Goal: Task Accomplishment & Management: Manage account settings

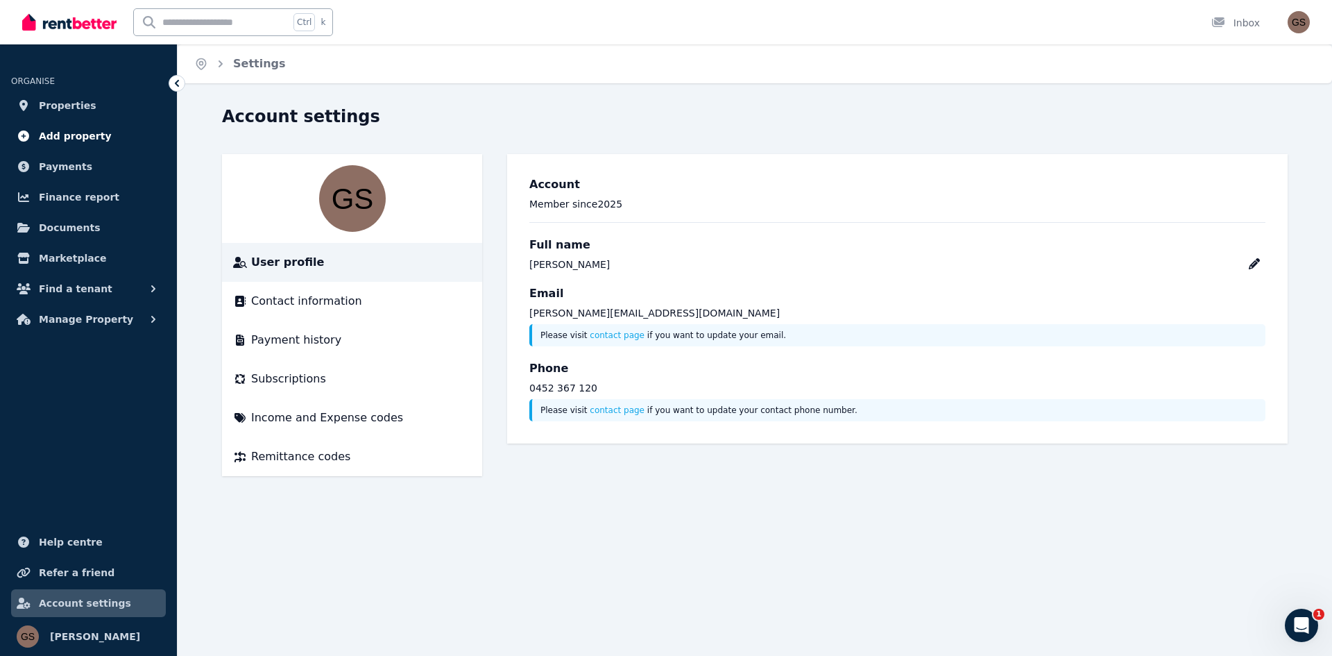
click at [69, 136] on span "Add property" at bounding box center [75, 136] width 73 height 17
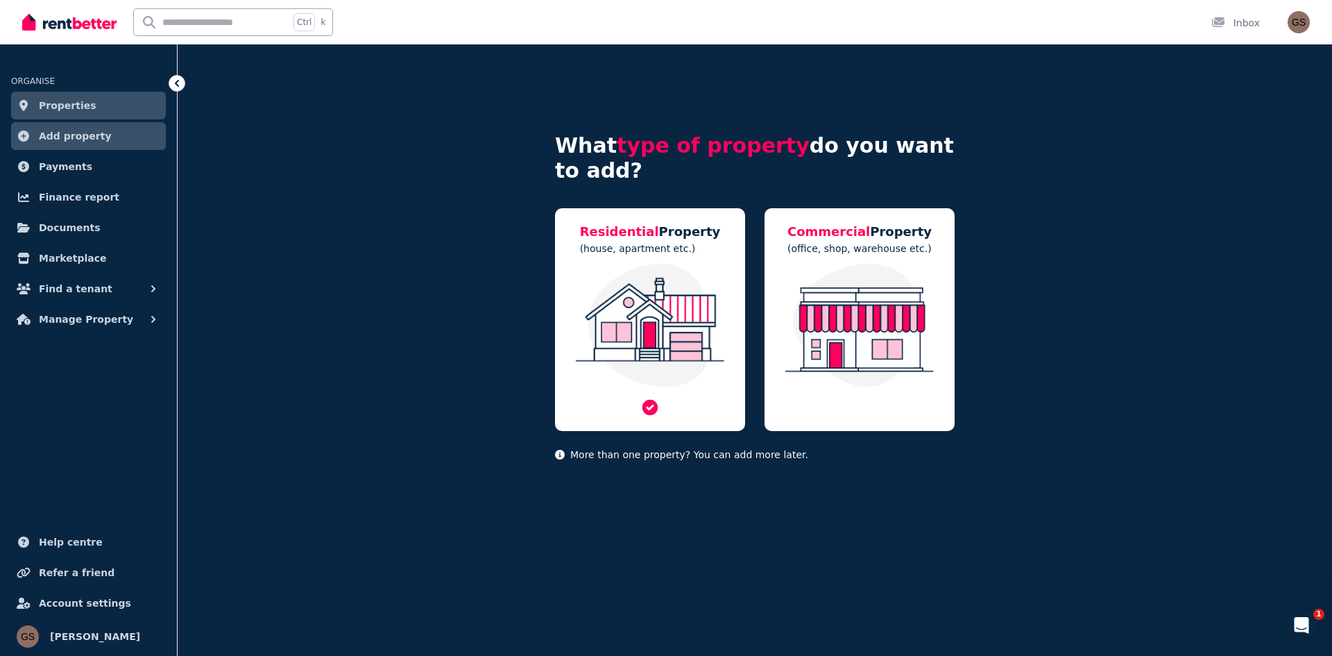
click at [672, 341] on img at bounding box center [650, 325] width 162 height 123
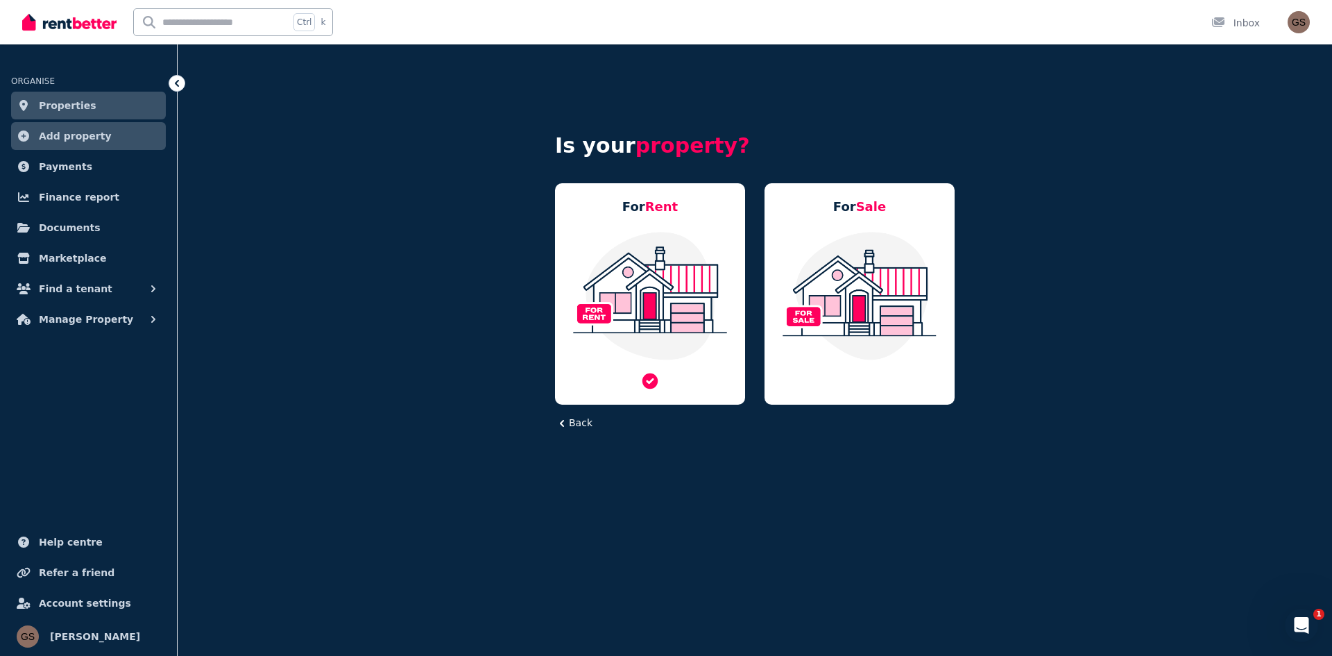
click at [673, 334] on img at bounding box center [650, 295] width 162 height 130
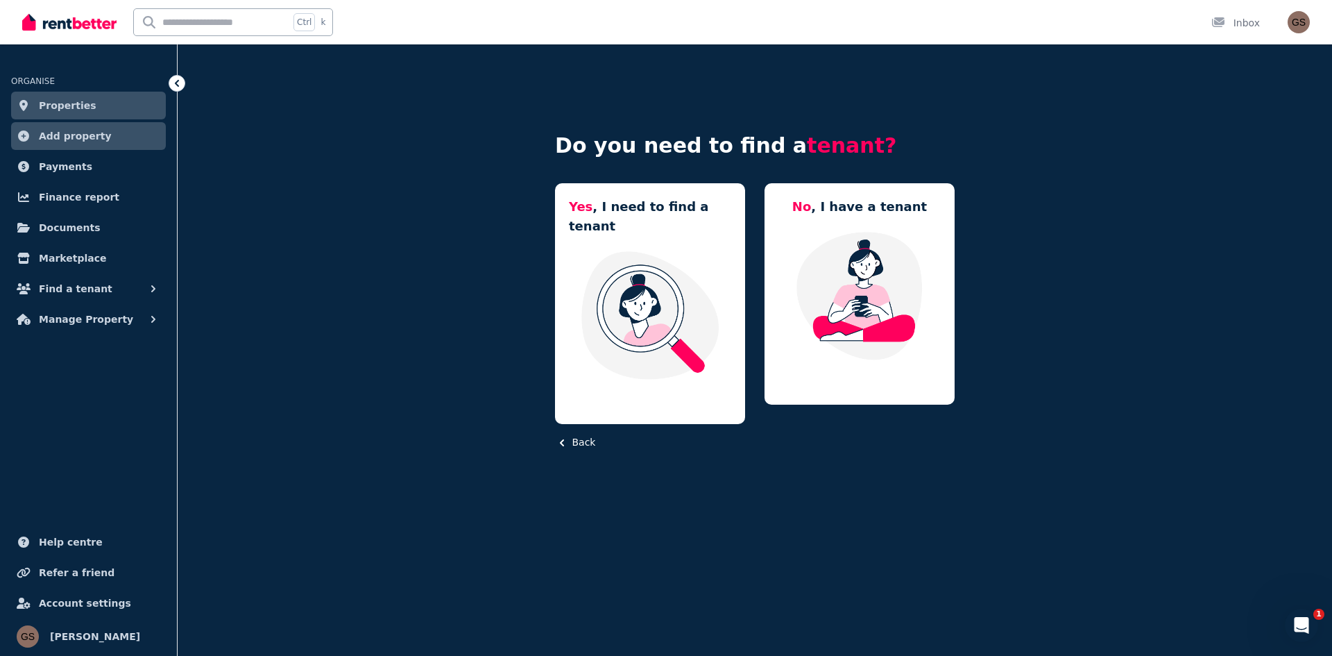
click at [673, 334] on img at bounding box center [650, 315] width 162 height 130
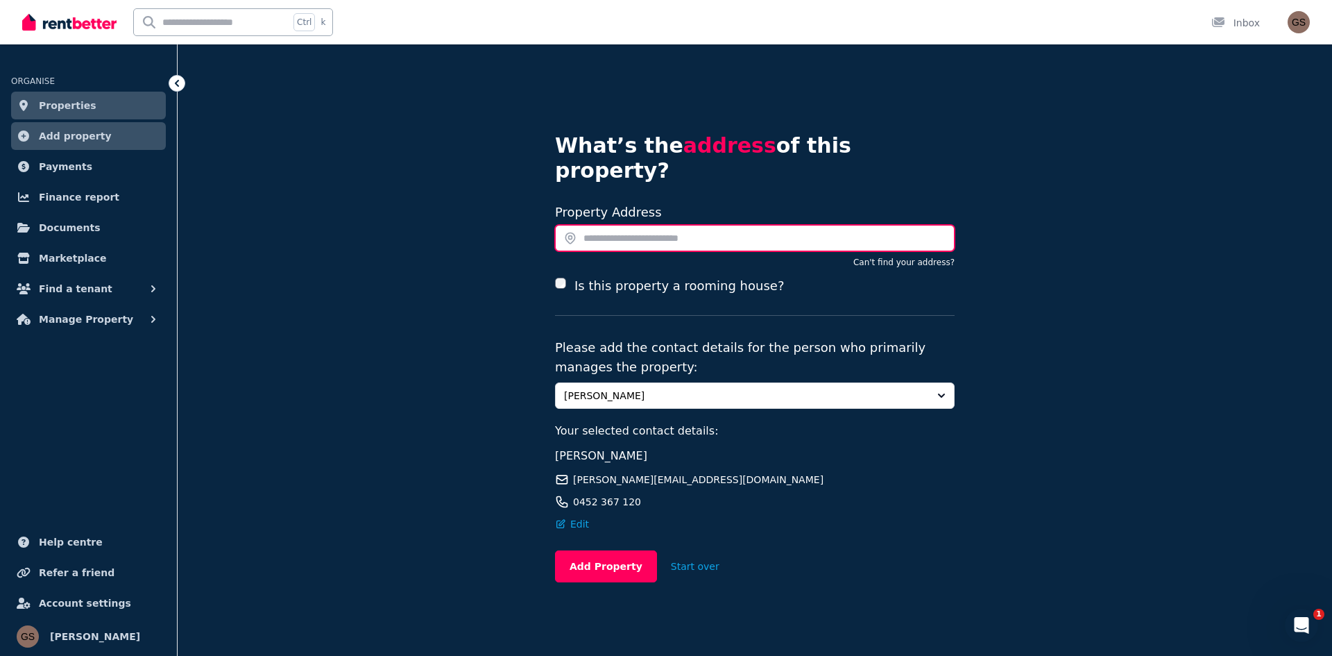
click at [680, 225] on input "text" at bounding box center [755, 238] width 400 height 26
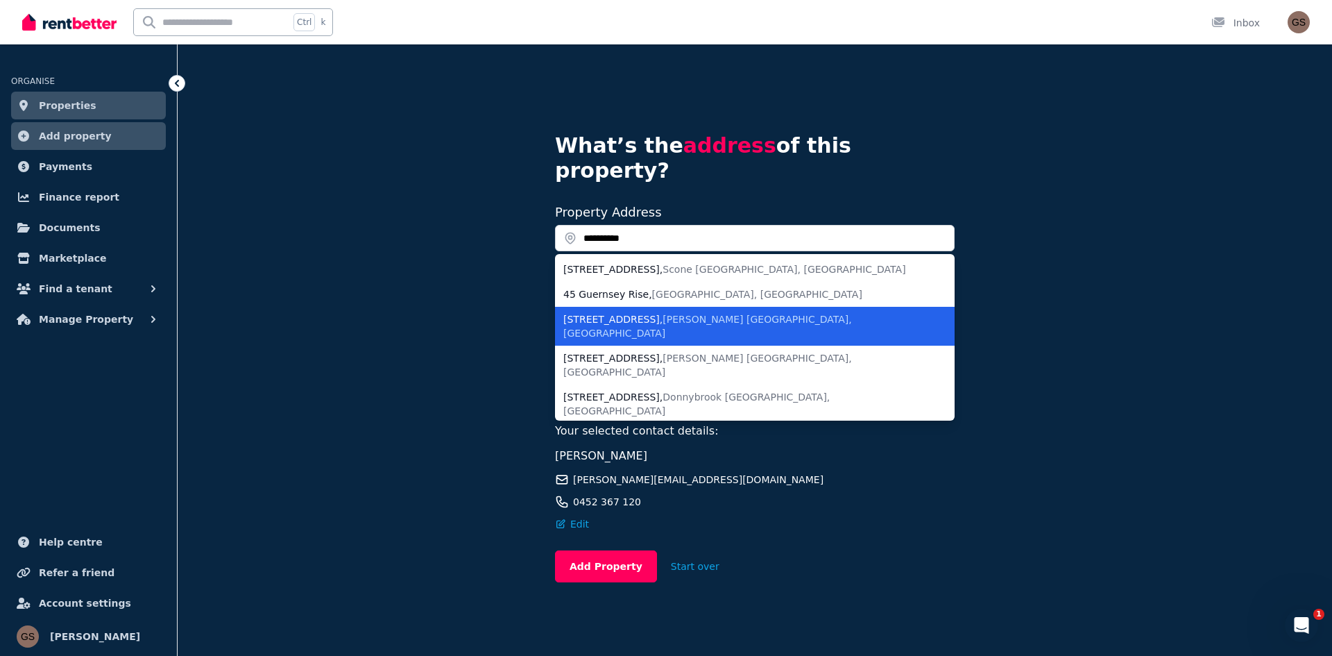
click at [652, 314] on span "[PERSON_NAME] [GEOGRAPHIC_DATA], [GEOGRAPHIC_DATA]" at bounding box center [707, 326] width 289 height 25
type input "**********"
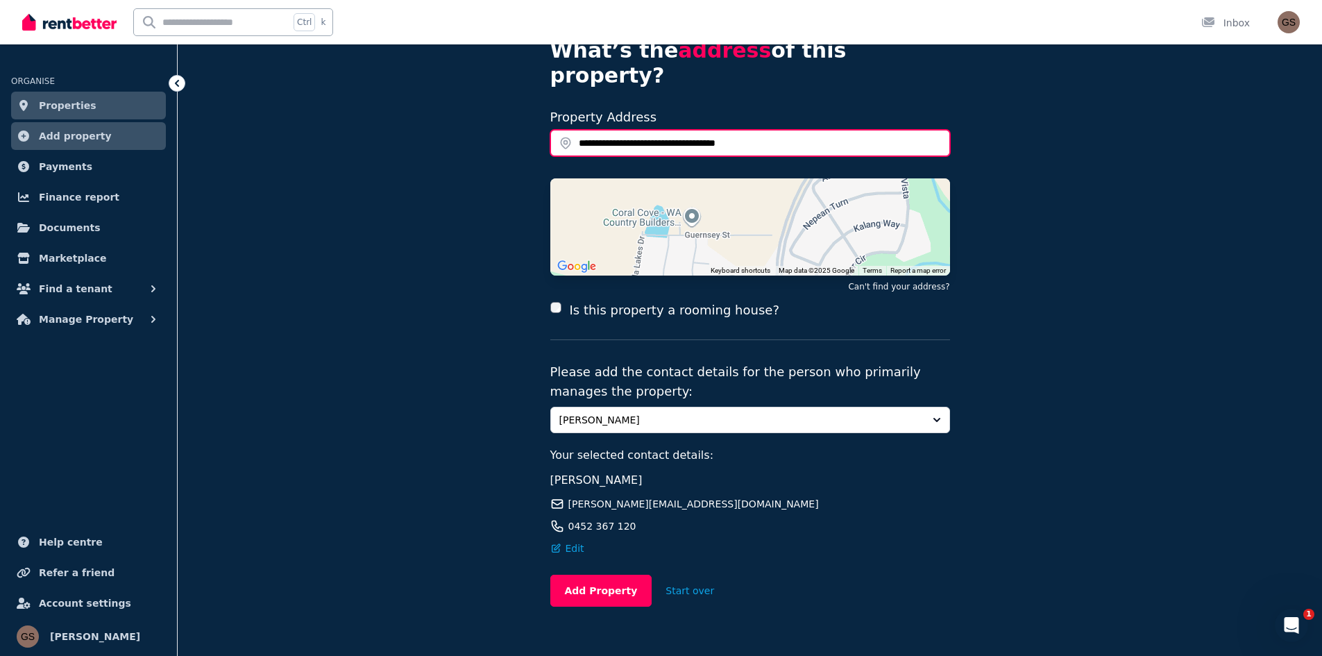
scroll to position [99, 0]
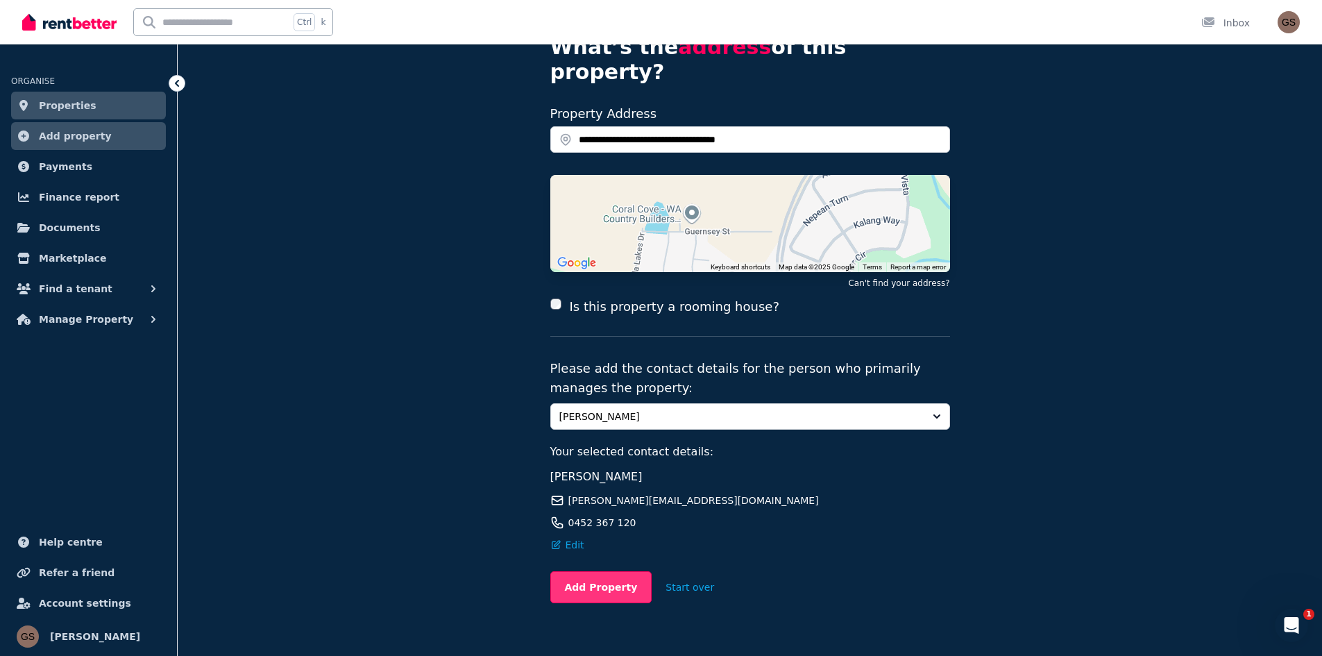
click at [602, 571] on button "Add Property" at bounding box center [601, 587] width 102 height 32
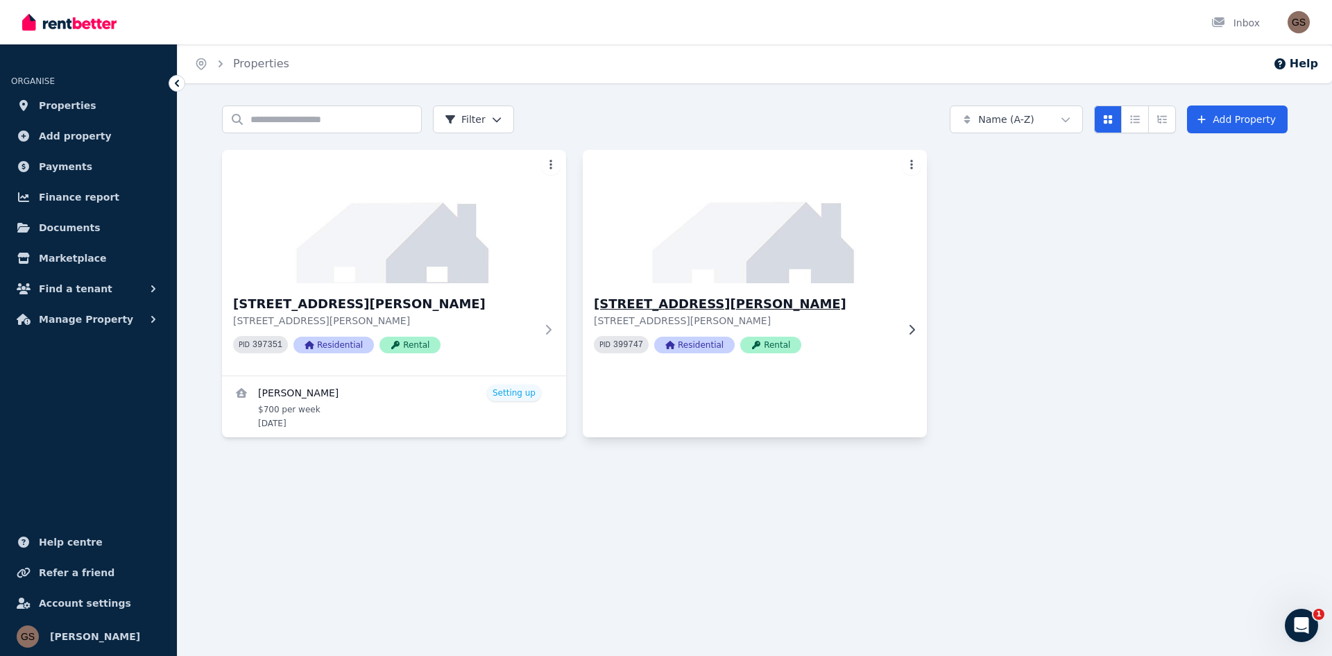
click at [912, 330] on icon at bounding box center [912, 329] width 14 height 11
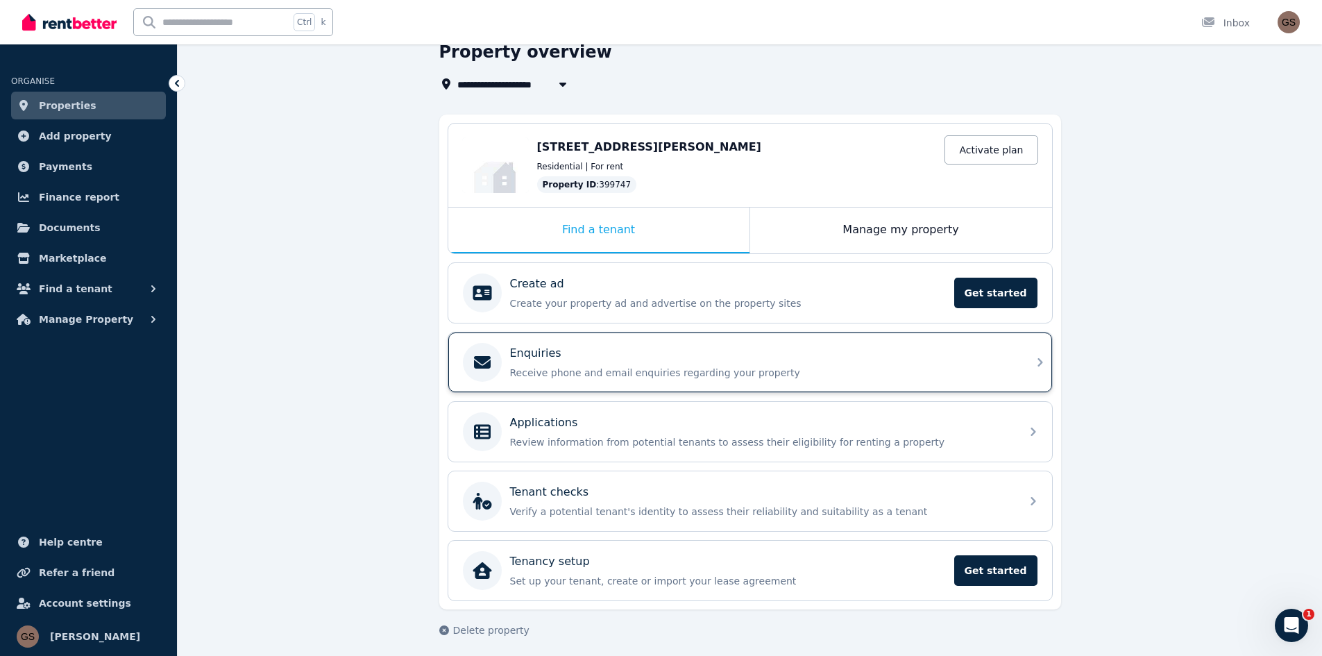
scroll to position [71, 0]
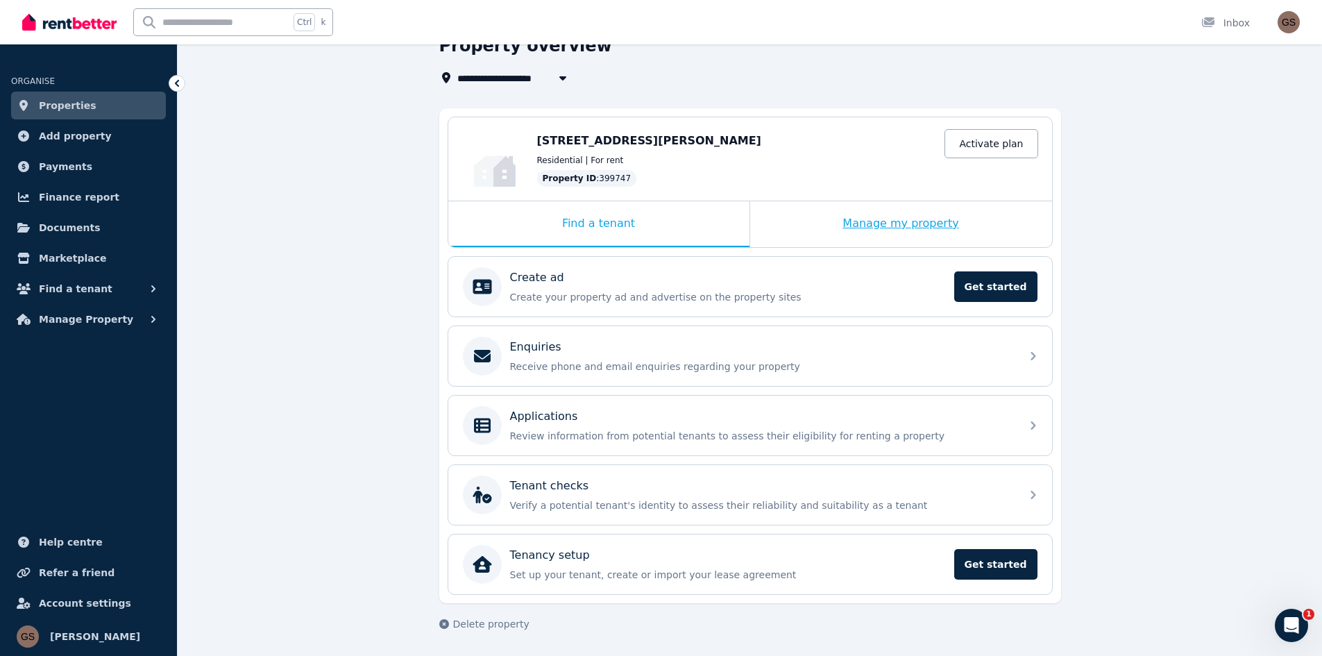
click at [912, 236] on div "Manage my property" at bounding box center [901, 224] width 302 height 46
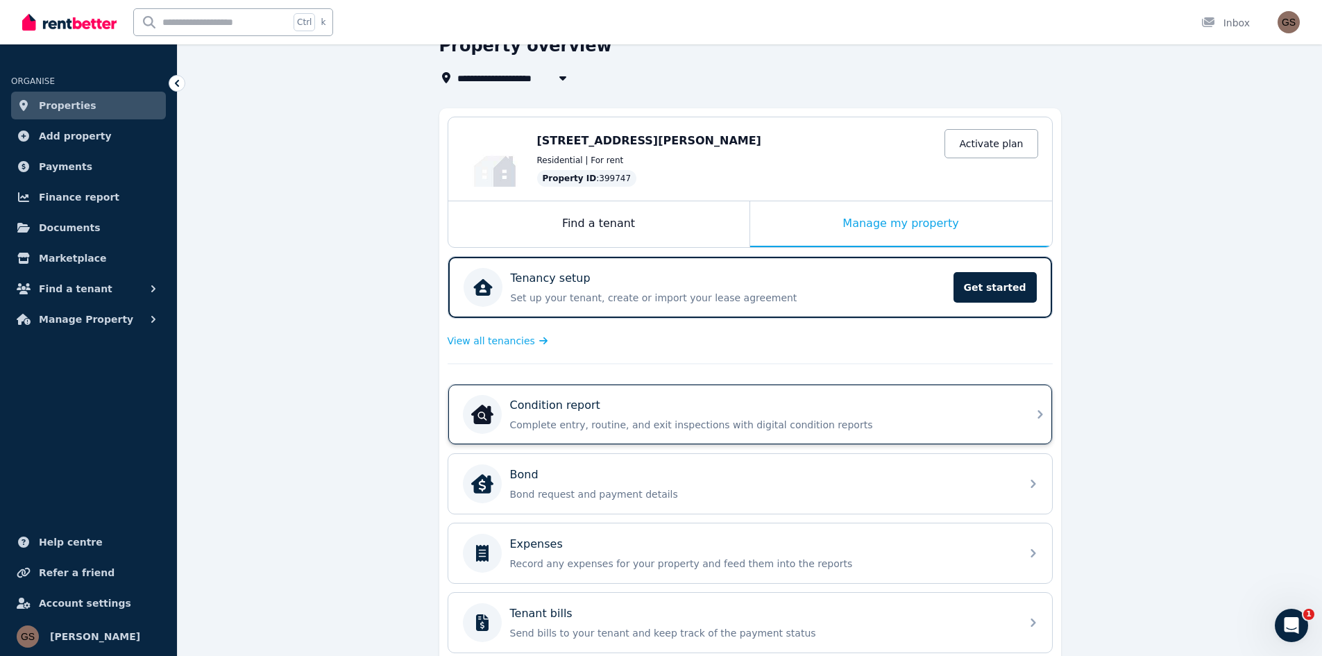
scroll to position [210, 0]
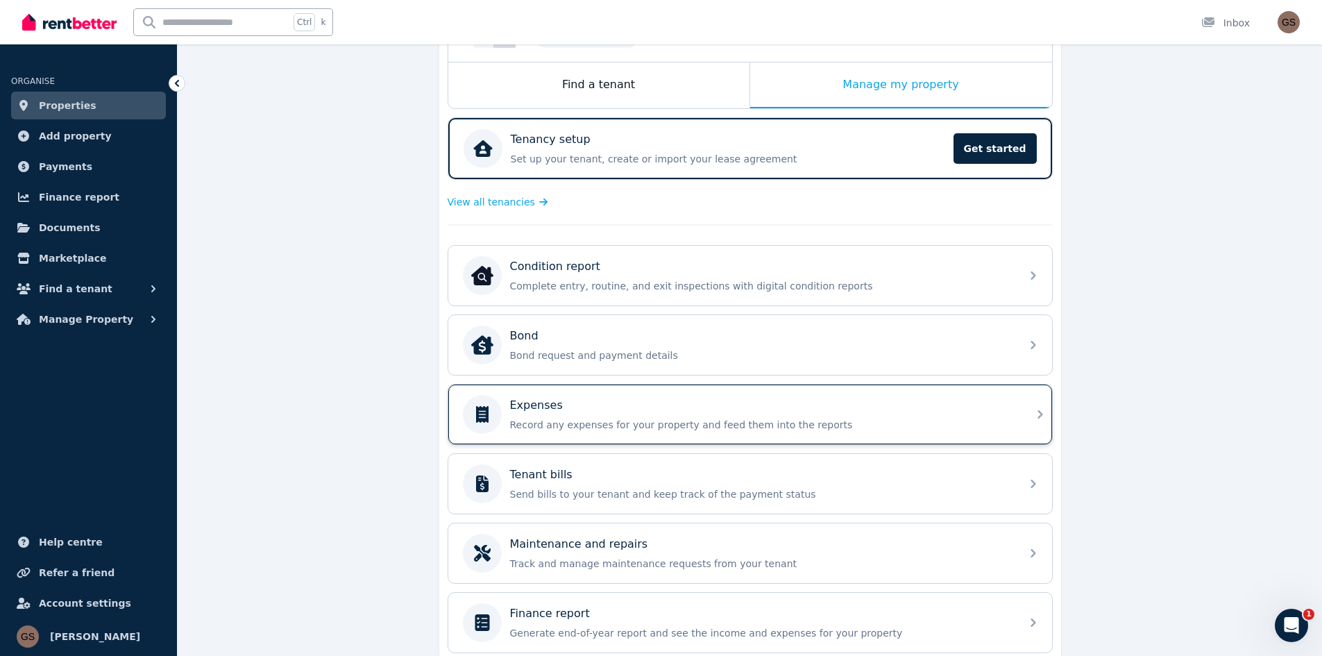
click at [875, 418] on p "Record any expenses for your property and feed them into the reports" at bounding box center [761, 425] width 502 height 14
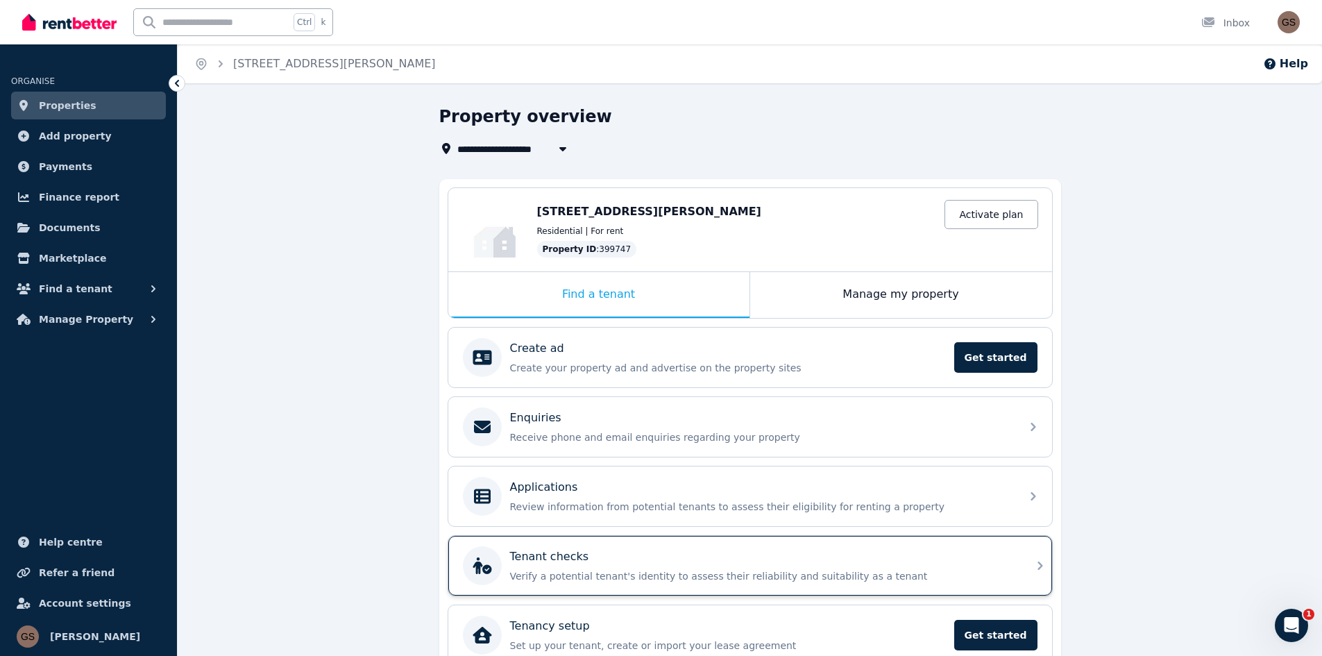
scroll to position [71, 0]
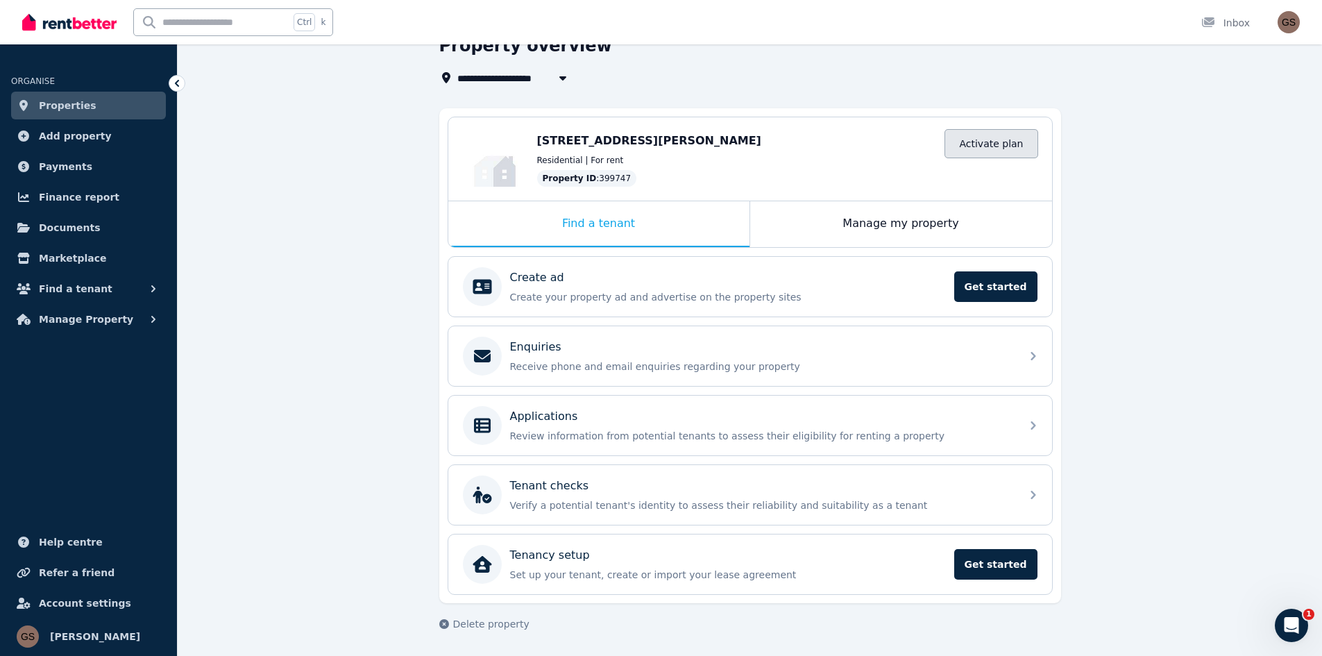
click at [994, 145] on link "Activate plan" at bounding box center [990, 143] width 93 height 29
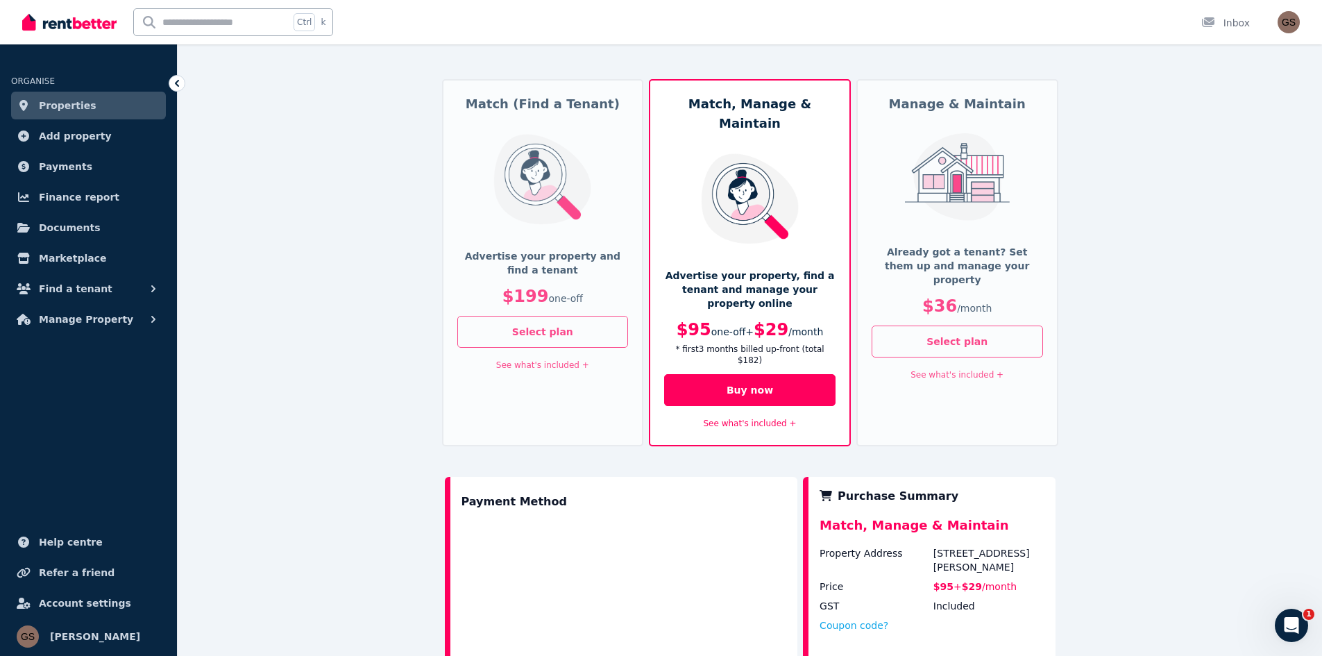
scroll to position [69, 0]
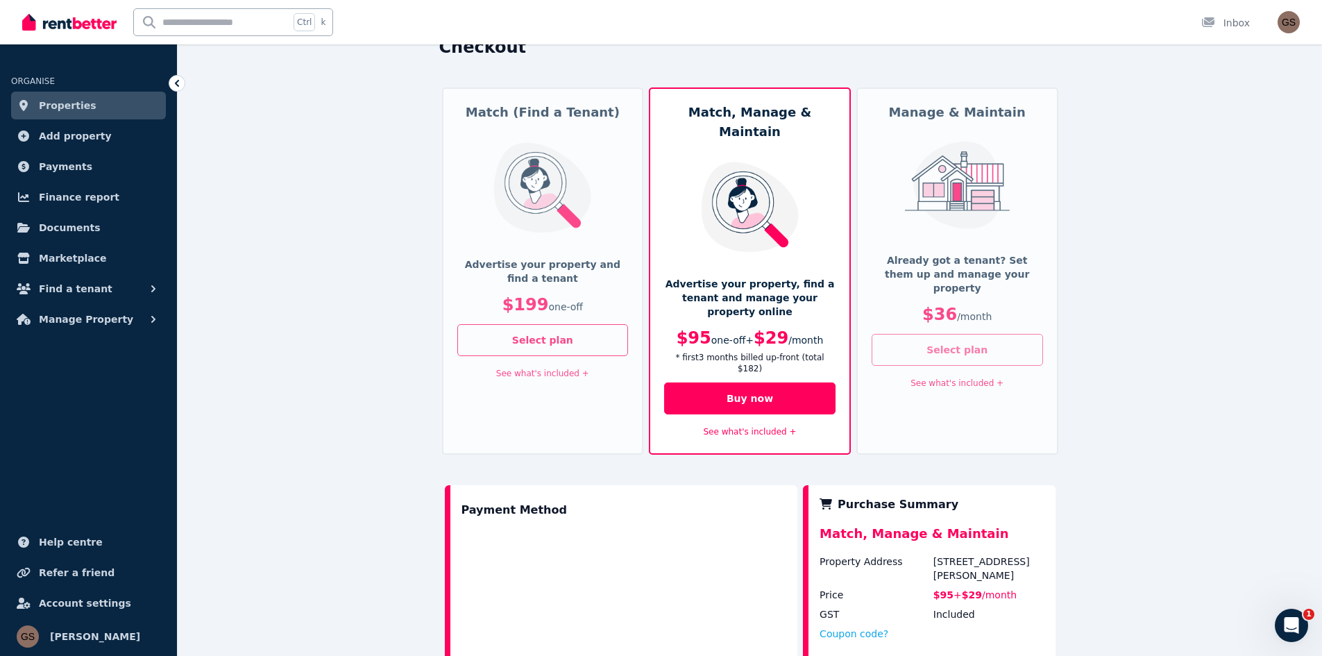
click at [984, 337] on button "Select plan" at bounding box center [956, 350] width 171 height 32
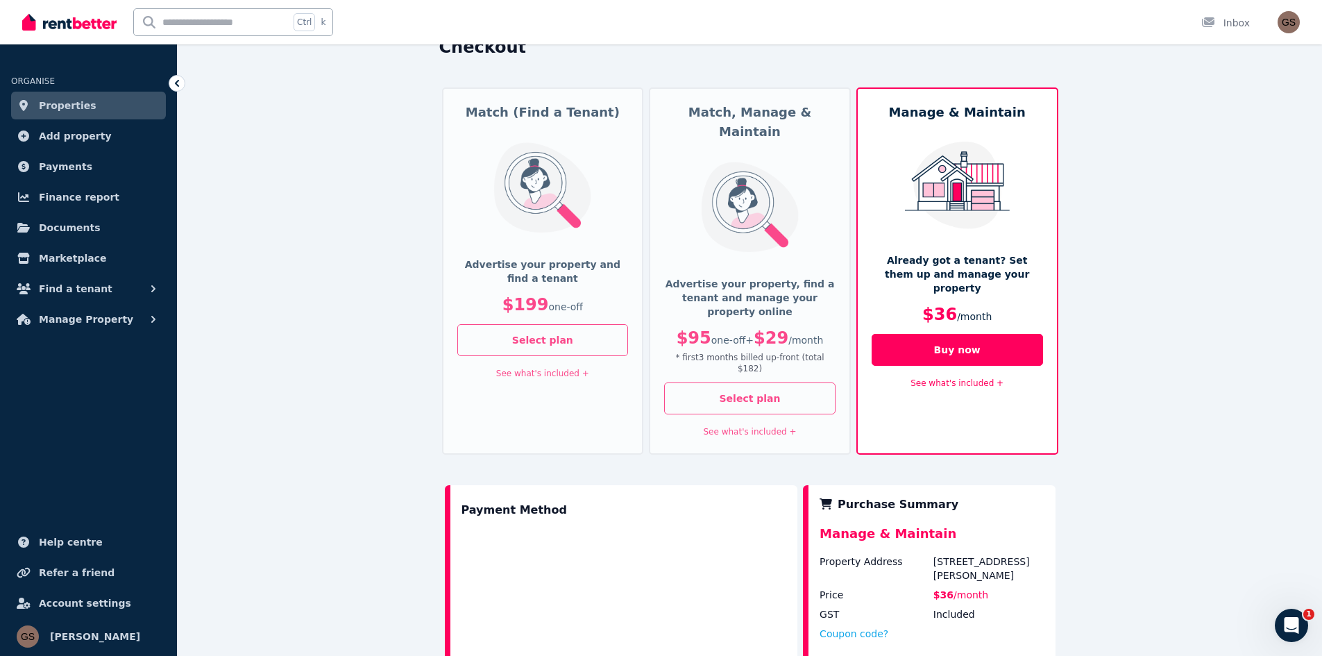
scroll to position [0, 0]
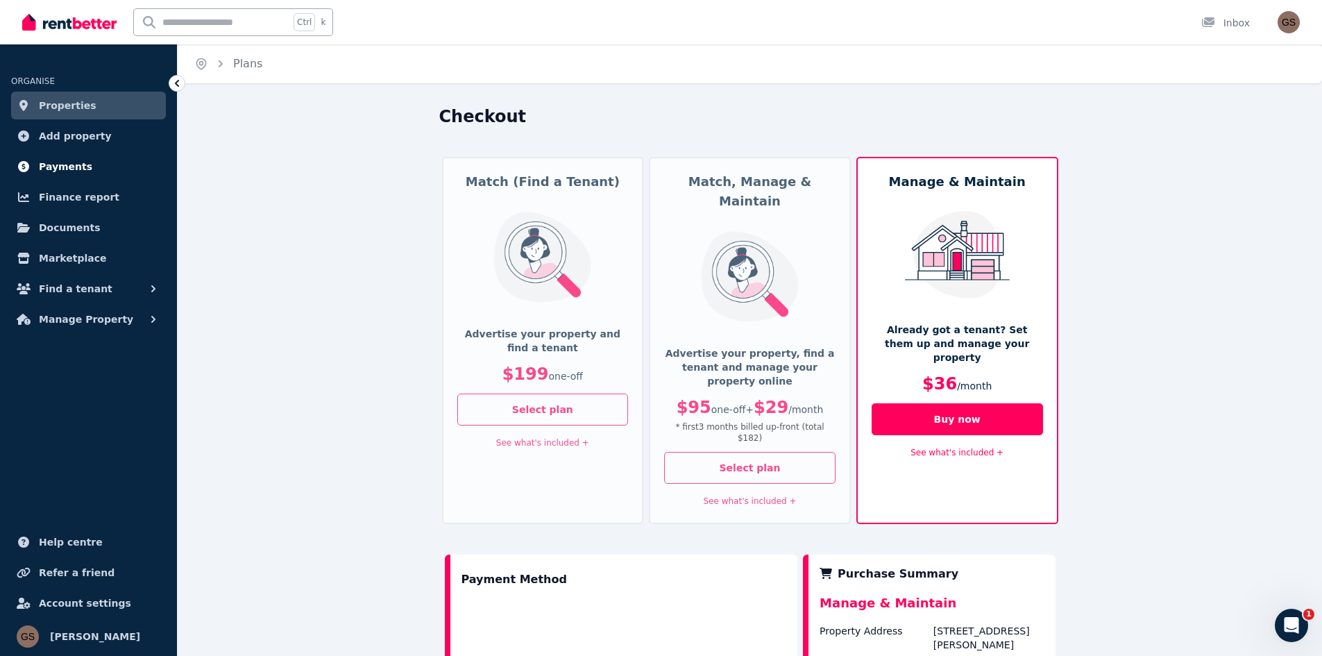
click at [67, 164] on span "Payments" at bounding box center [65, 166] width 53 height 17
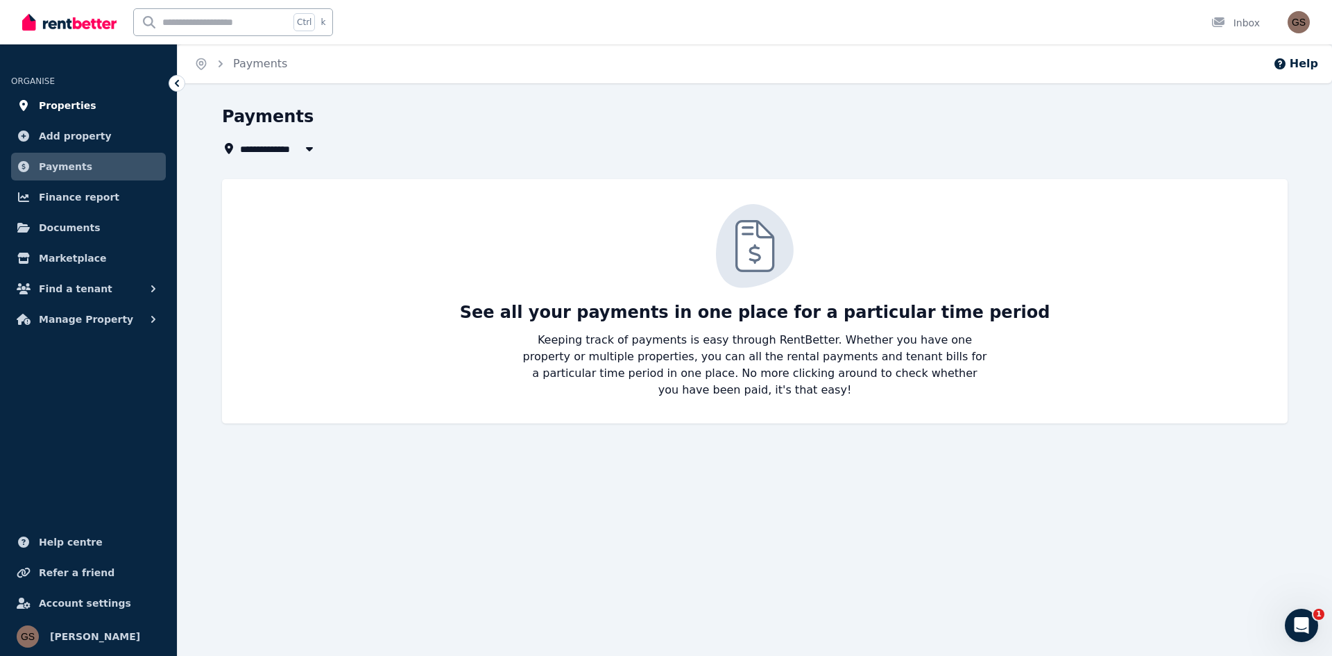
click at [37, 109] on link "Properties" at bounding box center [88, 106] width 155 height 28
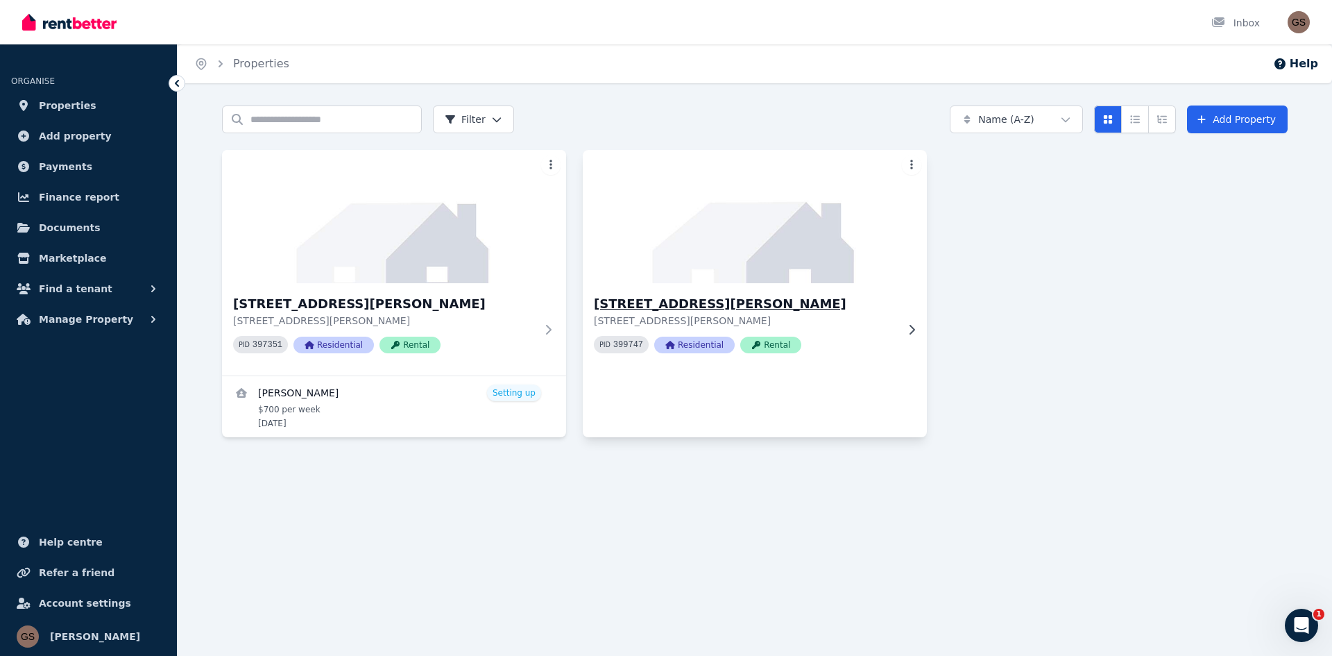
click at [914, 331] on icon at bounding box center [912, 329] width 14 height 11
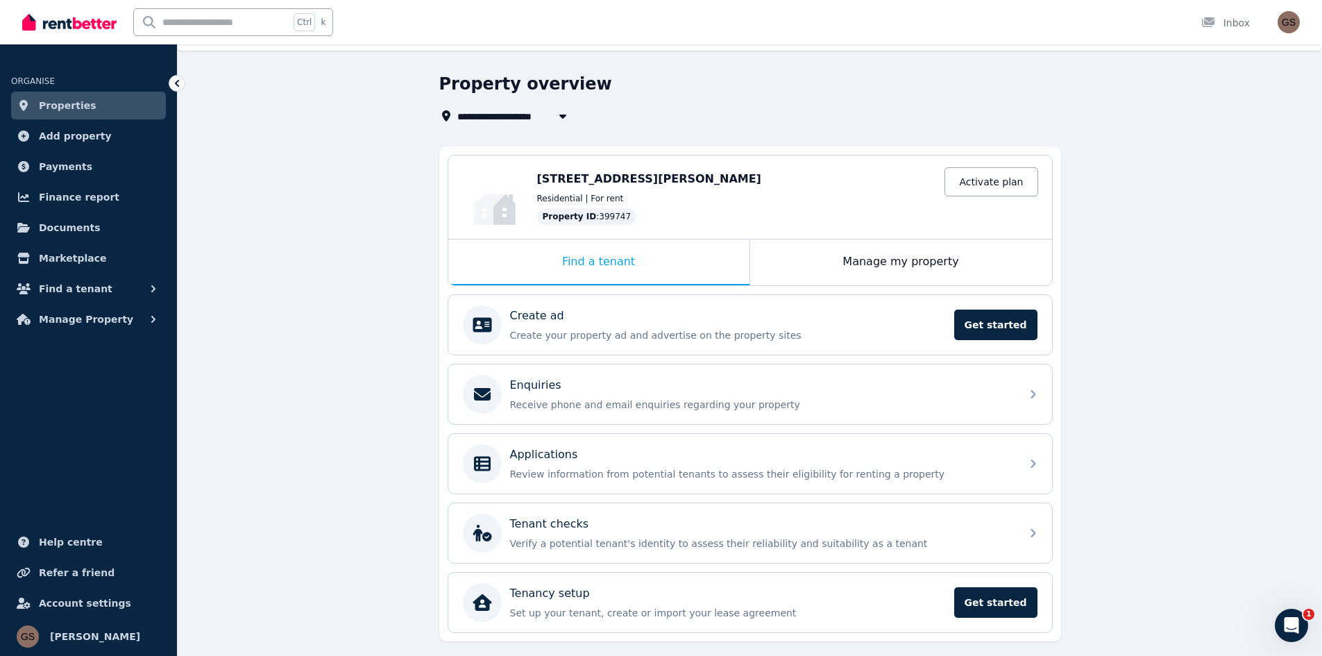
scroll to position [1, 0]
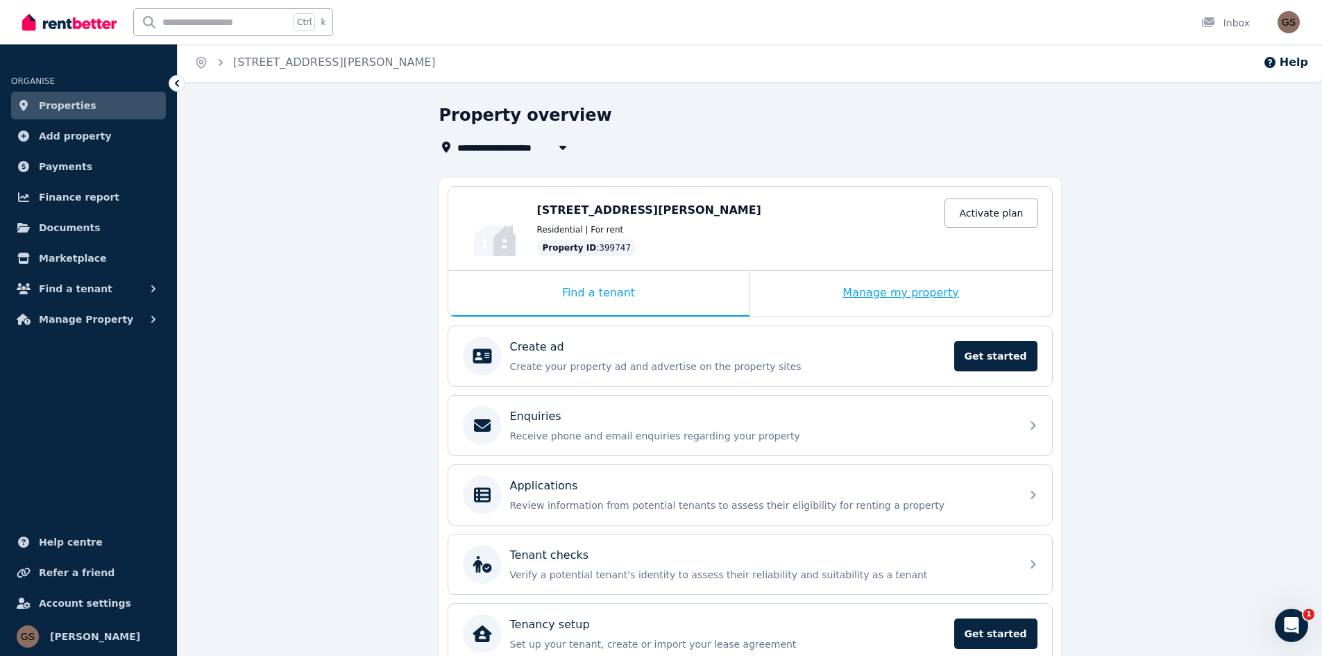
click at [879, 297] on div "Manage my property" at bounding box center [901, 294] width 302 height 46
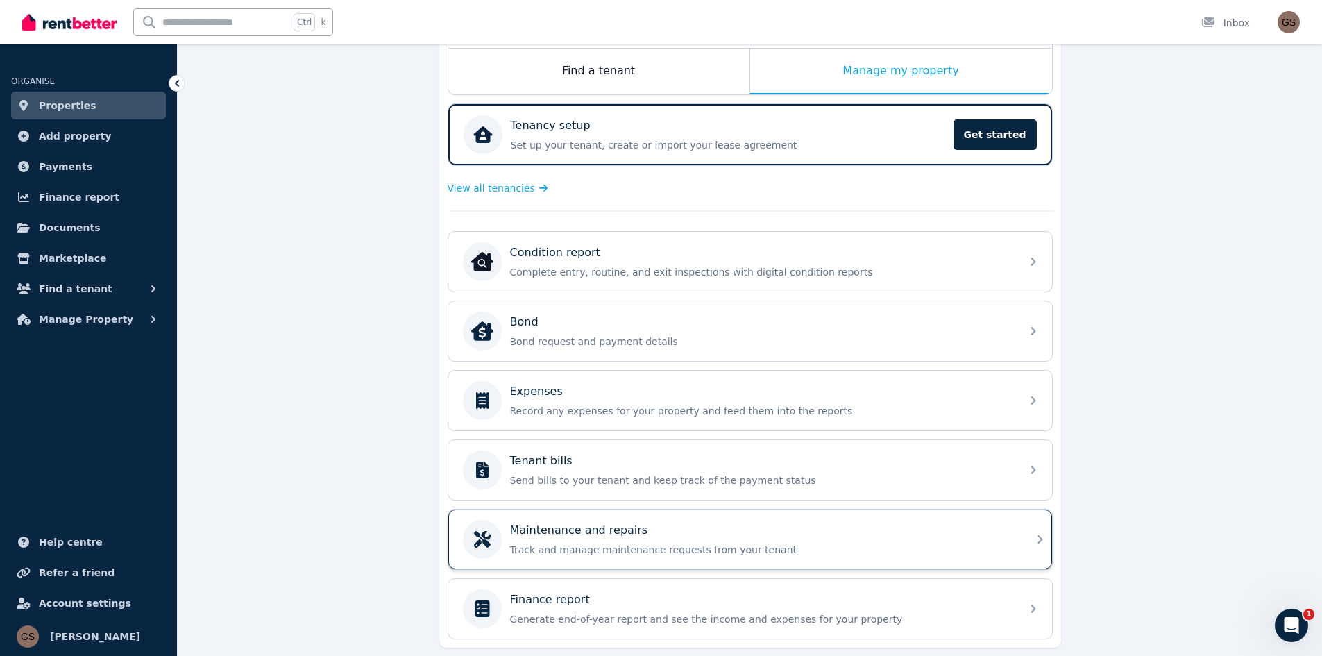
scroll to position [268, 0]
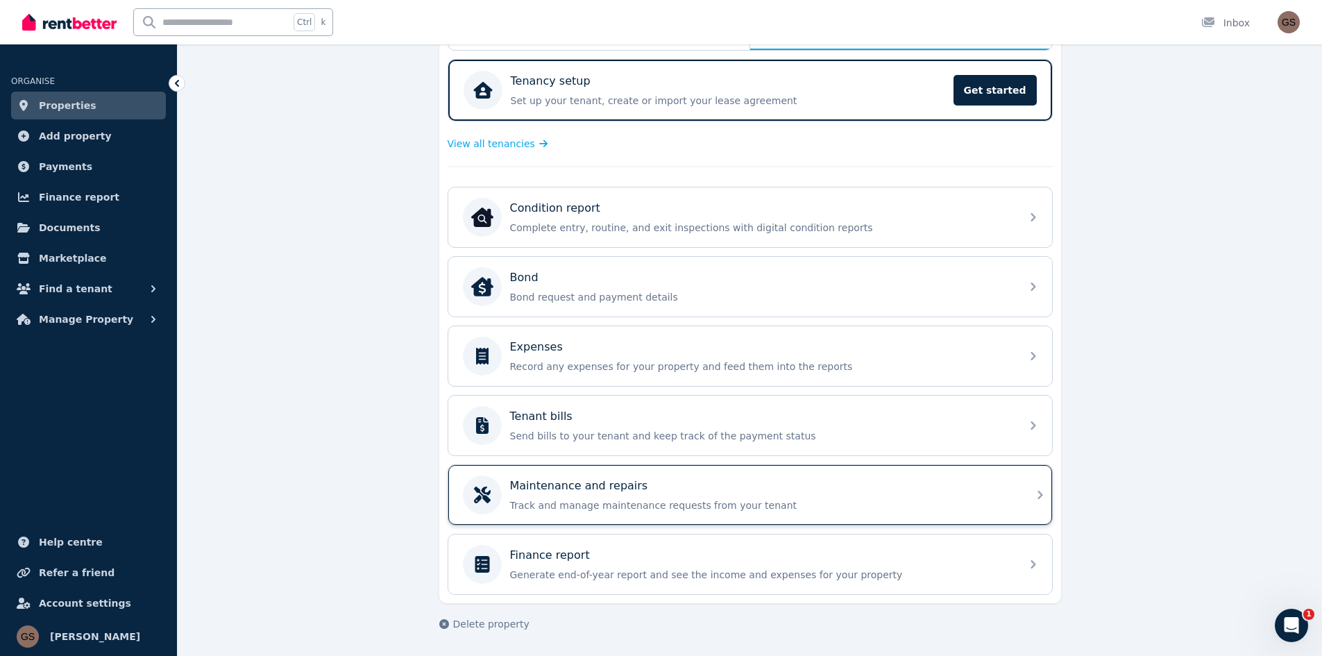
click at [667, 497] on div "Maintenance and repairs Track and manage maintenance requests from your tenant" at bounding box center [761, 494] width 502 height 35
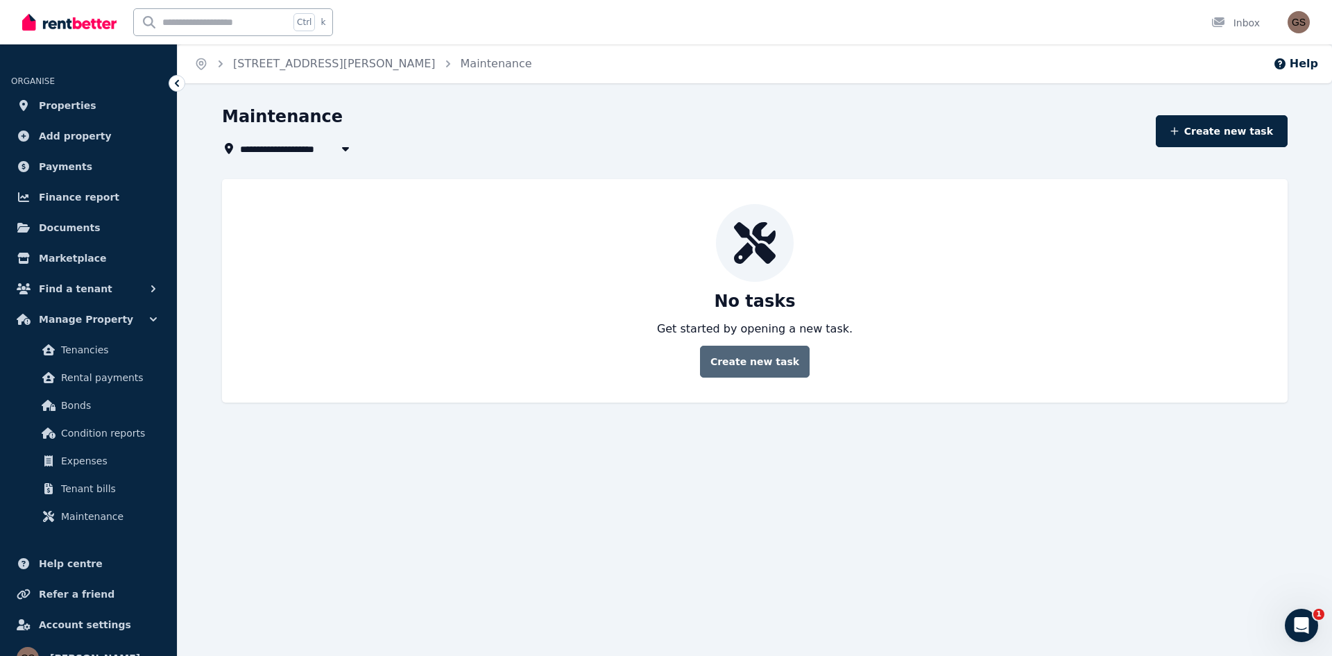
click at [767, 359] on button "Create new task" at bounding box center [755, 361] width 110 height 32
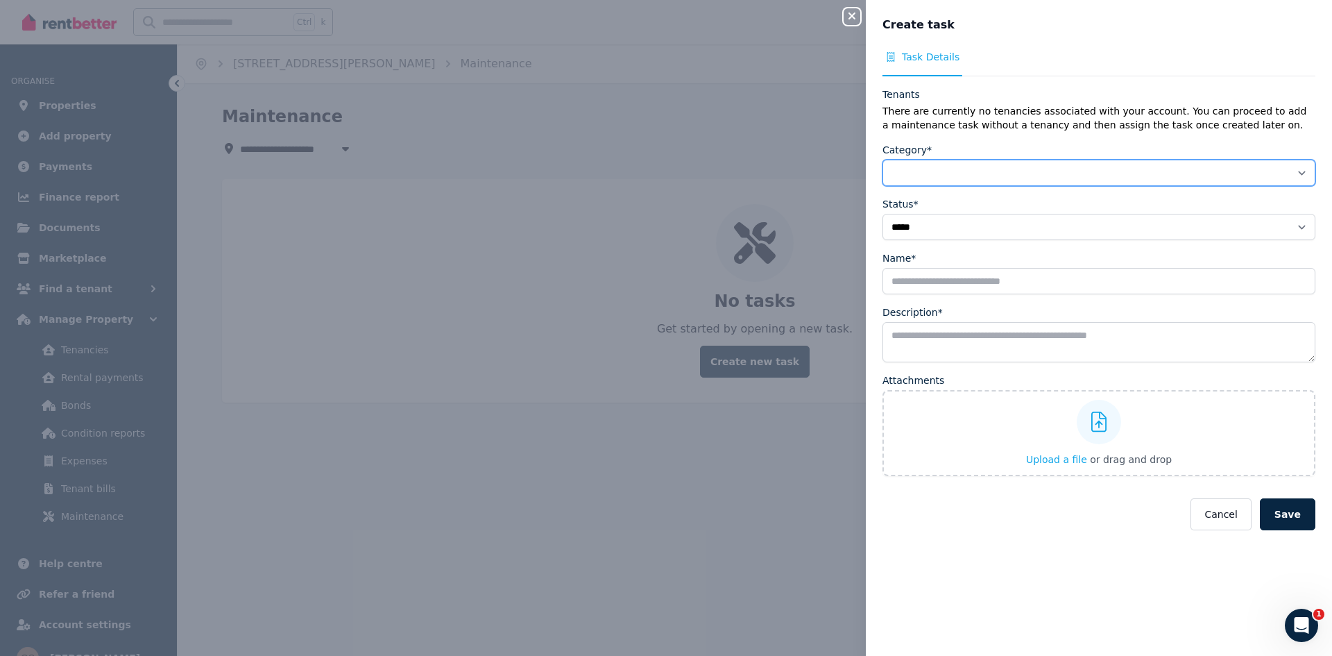
click at [1015, 169] on select "**********" at bounding box center [1098, 173] width 433 height 26
click at [963, 416] on label "Upload a file or drag and drop" at bounding box center [1098, 433] width 433 height 86
click at [0, 0] on input "Upload a file or drag and drop" at bounding box center [0, 0] width 0 height 0
click at [848, 22] on icon "button" at bounding box center [852, 15] width 17 height 11
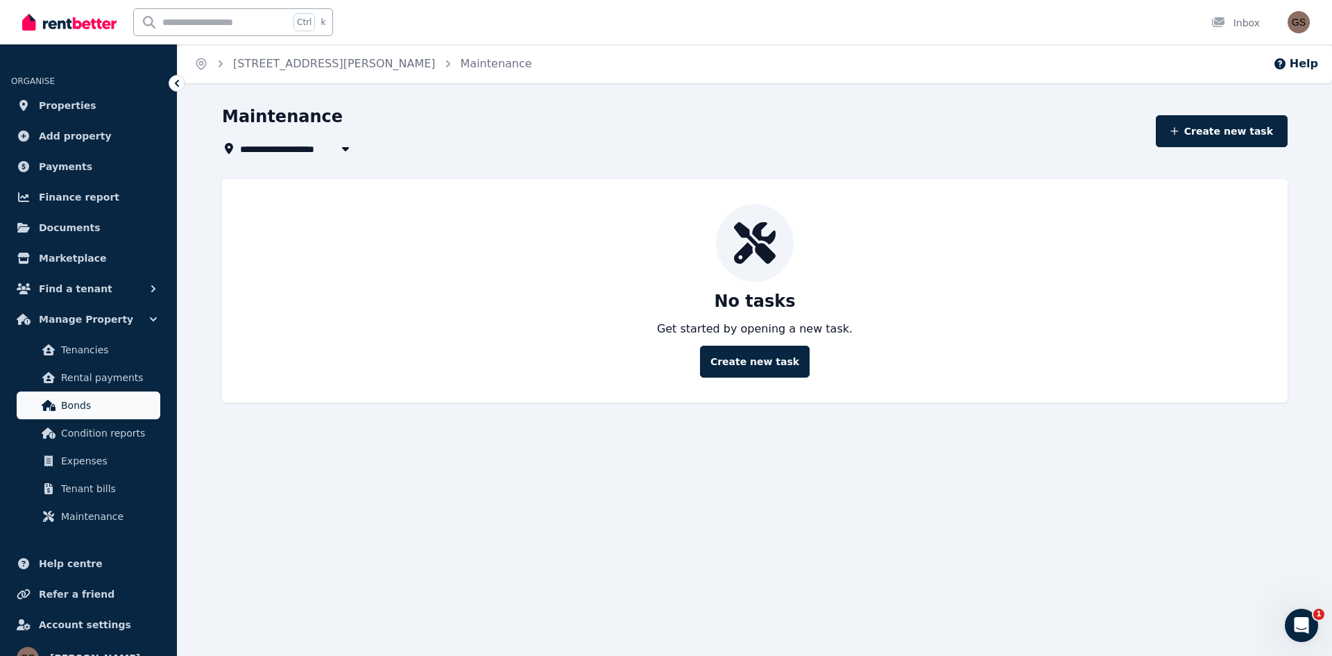
click at [115, 402] on span "Bonds" at bounding box center [108, 405] width 94 height 17
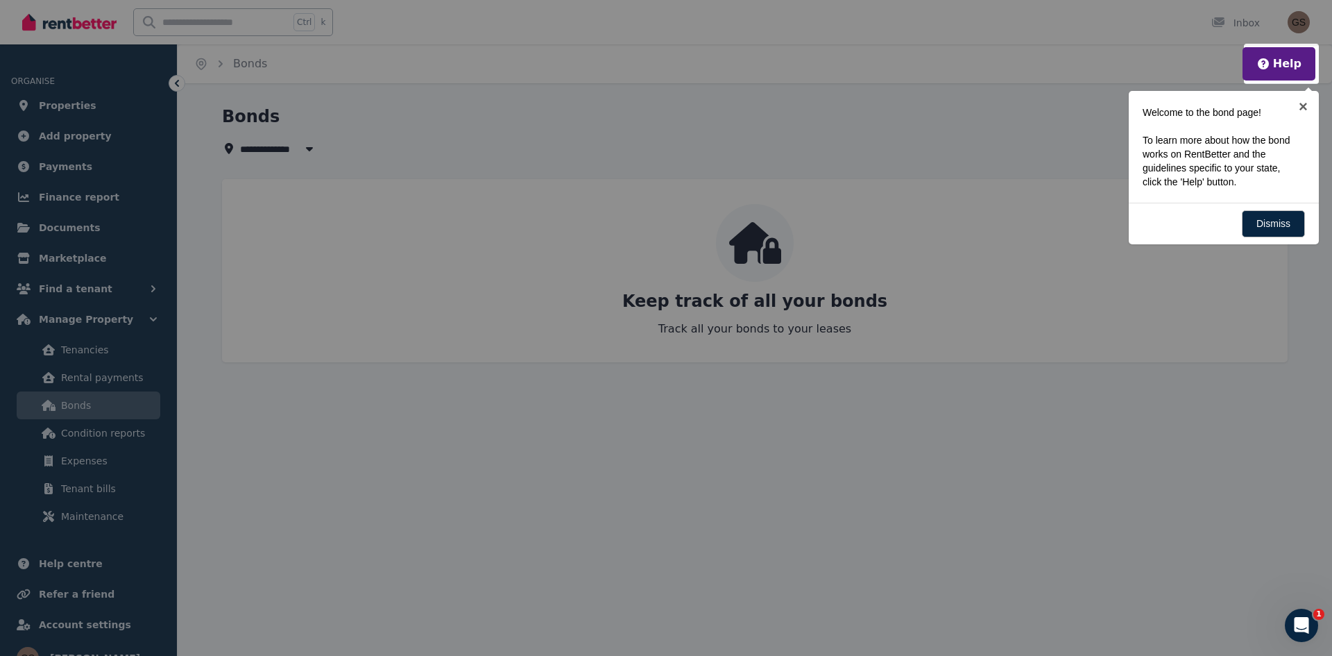
click at [106, 361] on div at bounding box center [666, 328] width 1332 height 656
click at [1306, 99] on link "×" at bounding box center [1303, 106] width 31 height 31
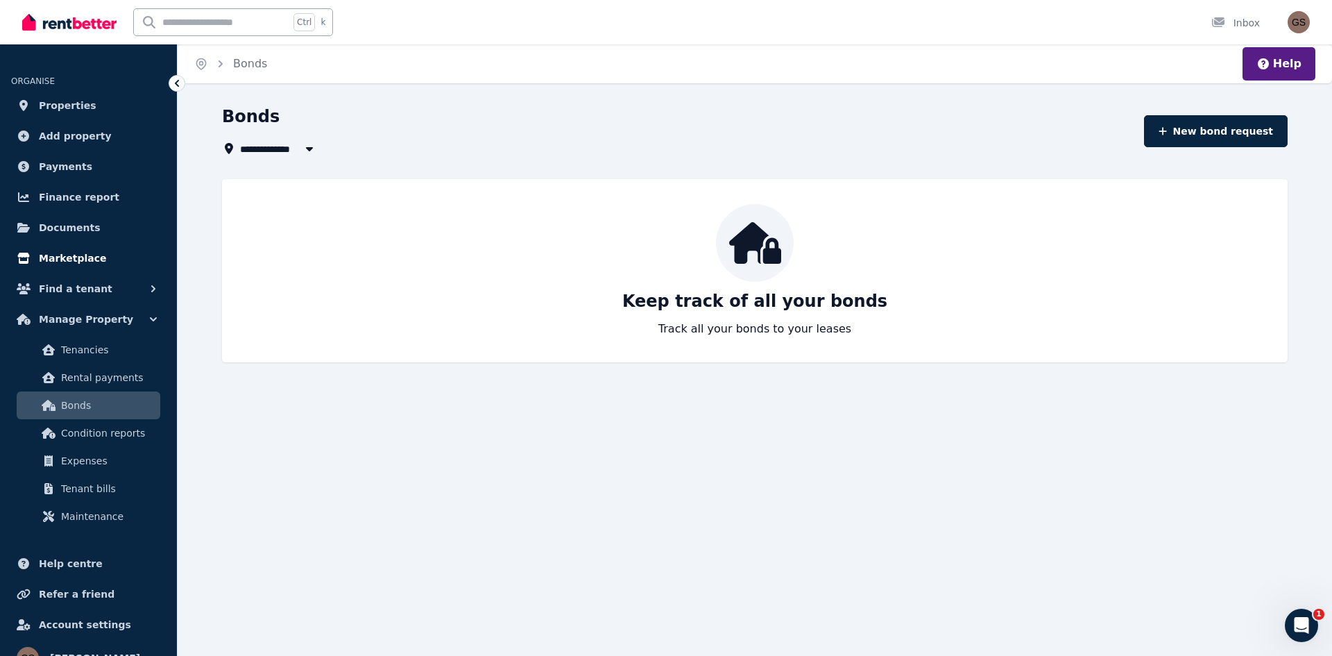
click at [60, 252] on span "Marketplace" at bounding box center [72, 258] width 67 height 17
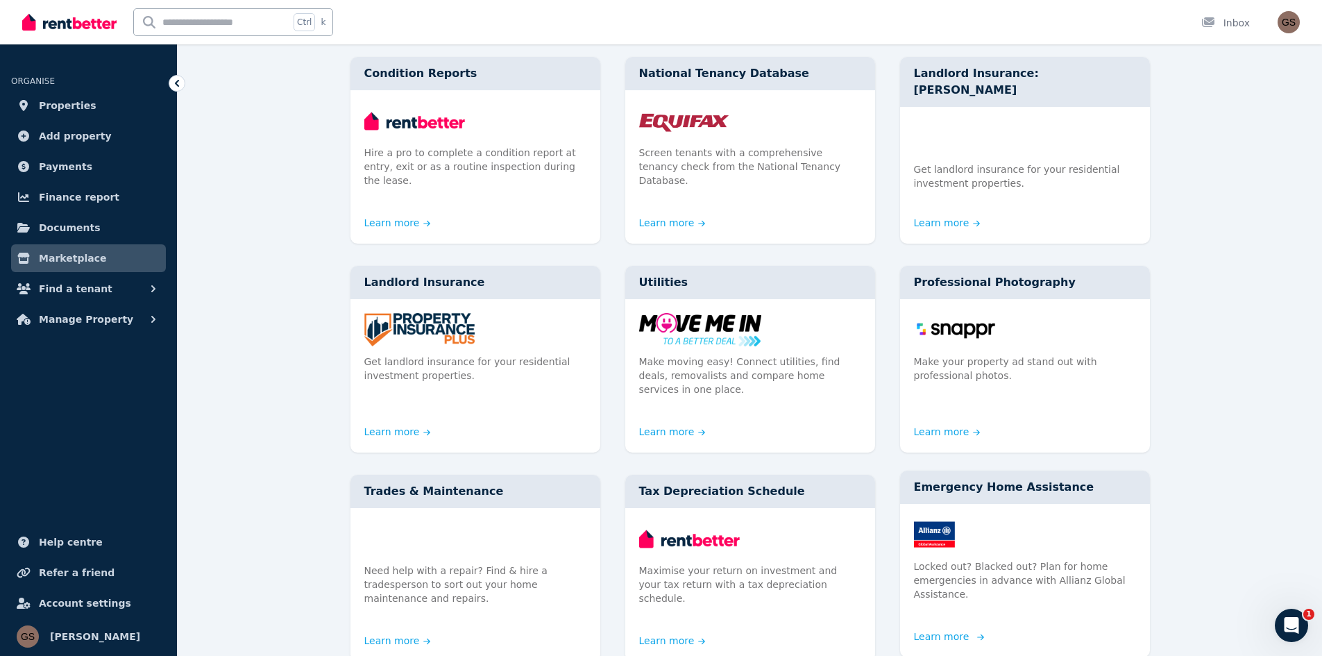
scroll to position [89, 0]
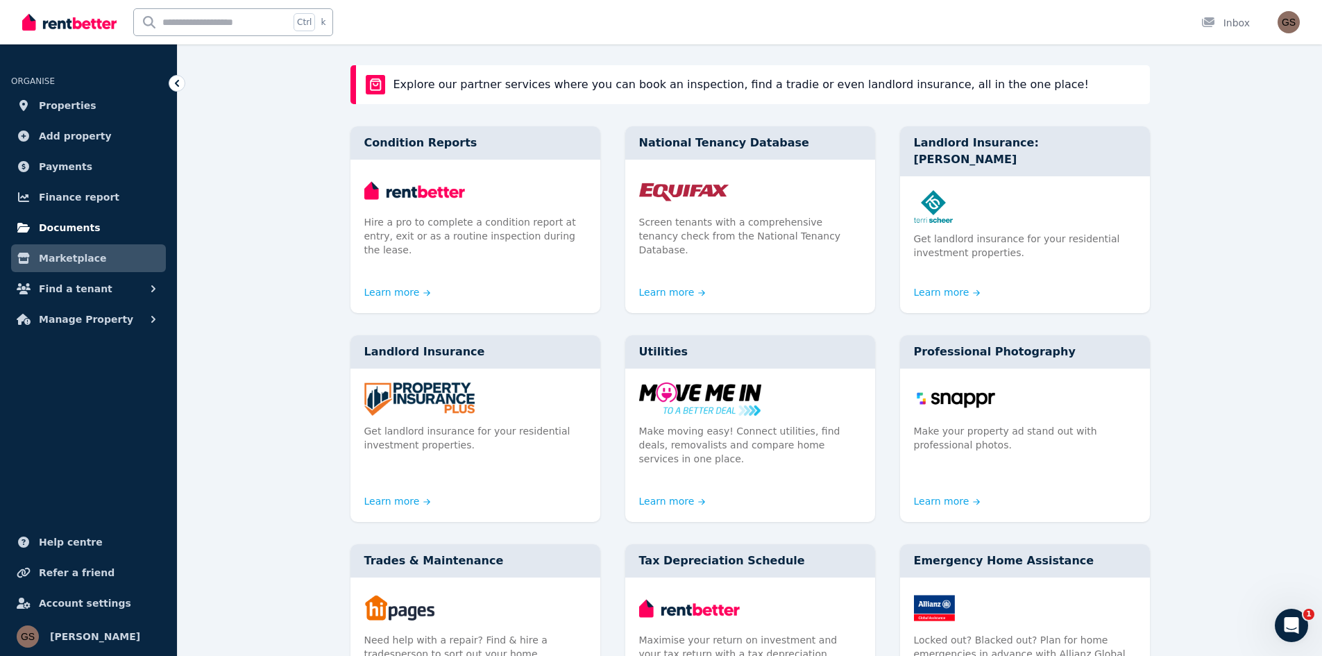
click at [40, 231] on span "Documents" at bounding box center [70, 227] width 62 height 17
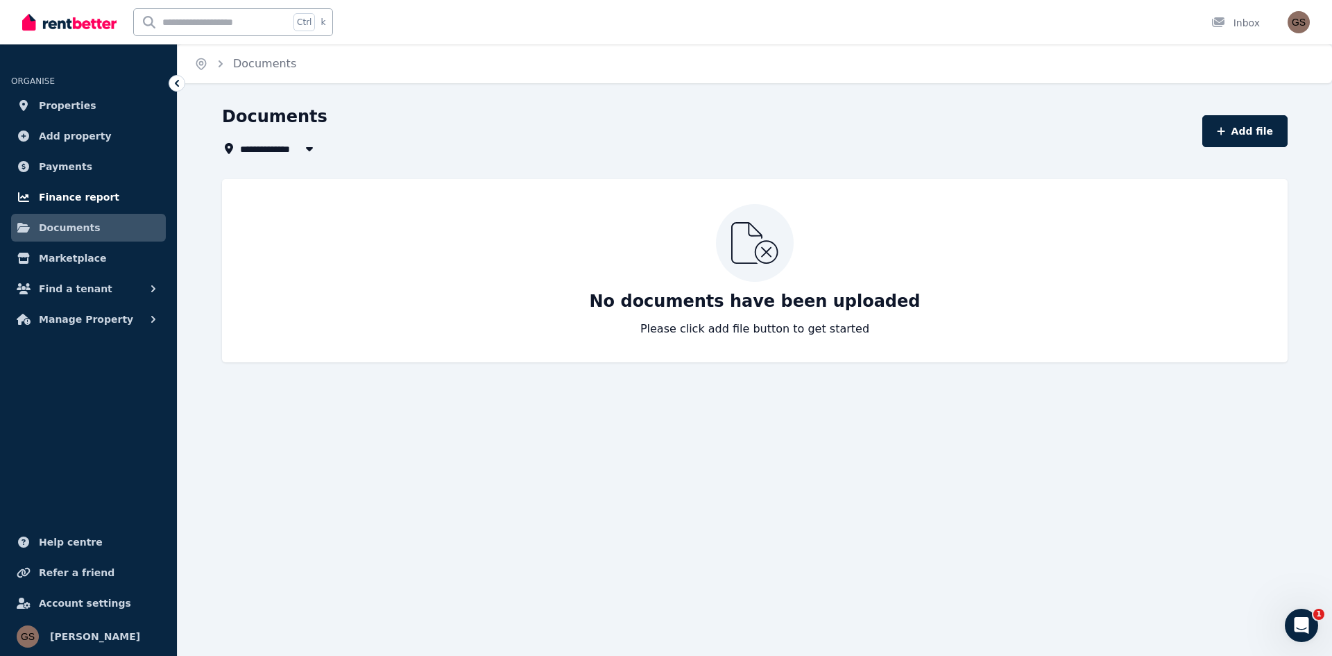
click at [44, 201] on span "Finance report" at bounding box center [79, 197] width 80 height 17
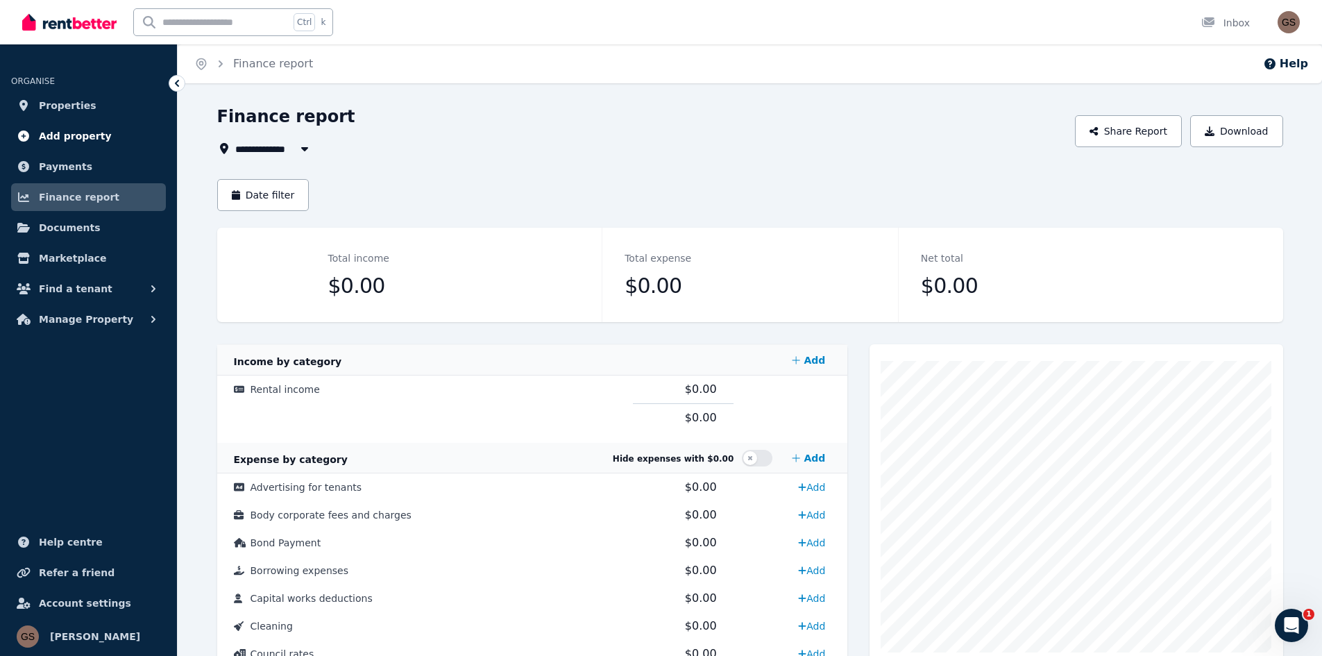
click at [62, 135] on span "Add property" at bounding box center [75, 136] width 73 height 17
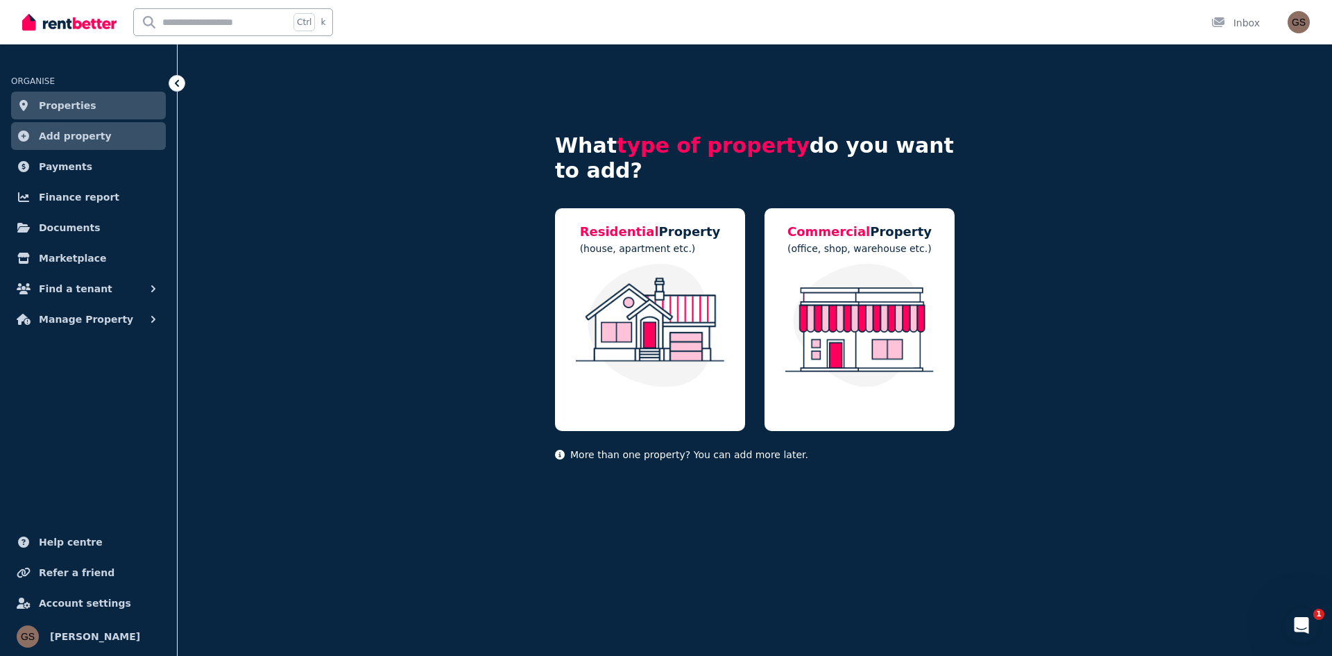
click at [62, 110] on span "Properties" at bounding box center [68, 105] width 58 height 17
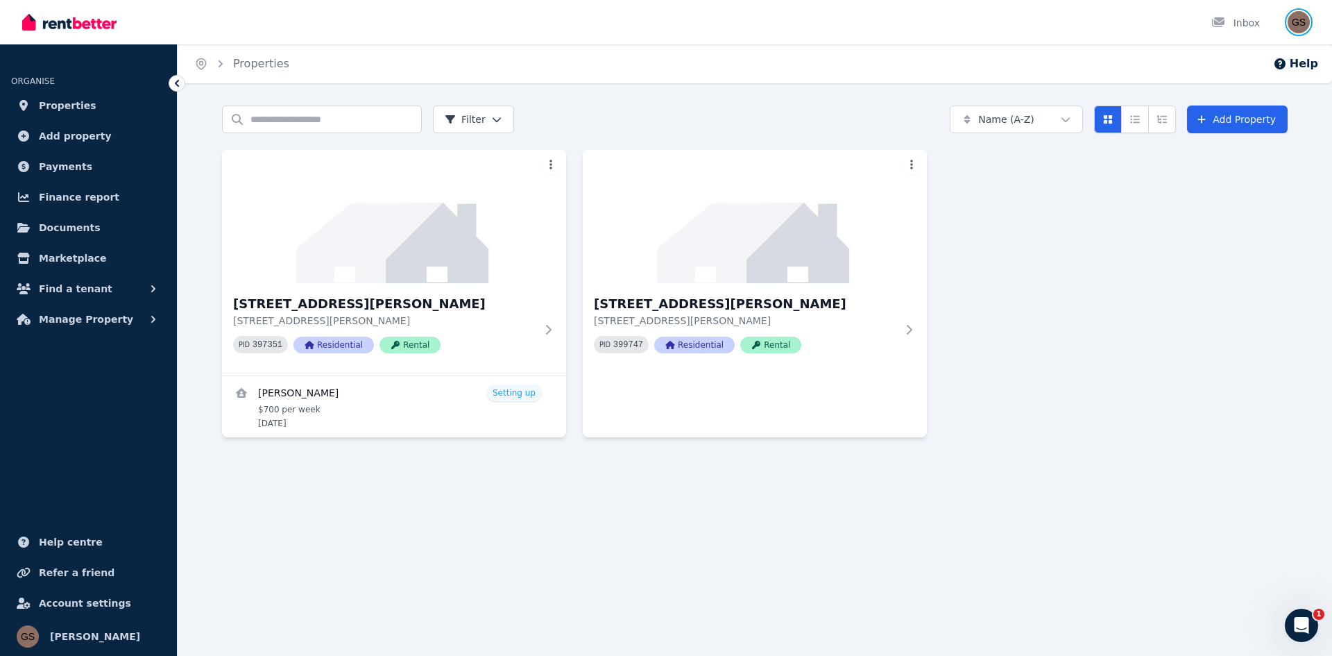
click at [1303, 24] on img "button" at bounding box center [1299, 22] width 22 height 22
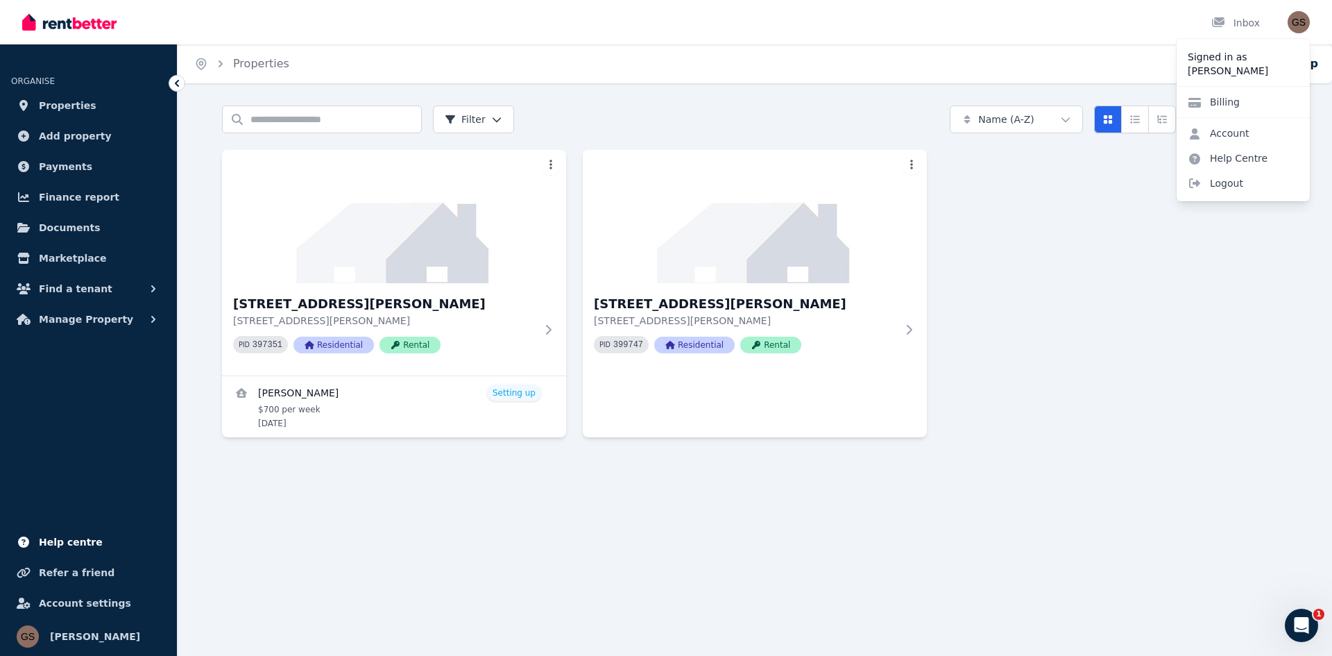
click at [54, 540] on span "Help centre" at bounding box center [71, 541] width 64 height 17
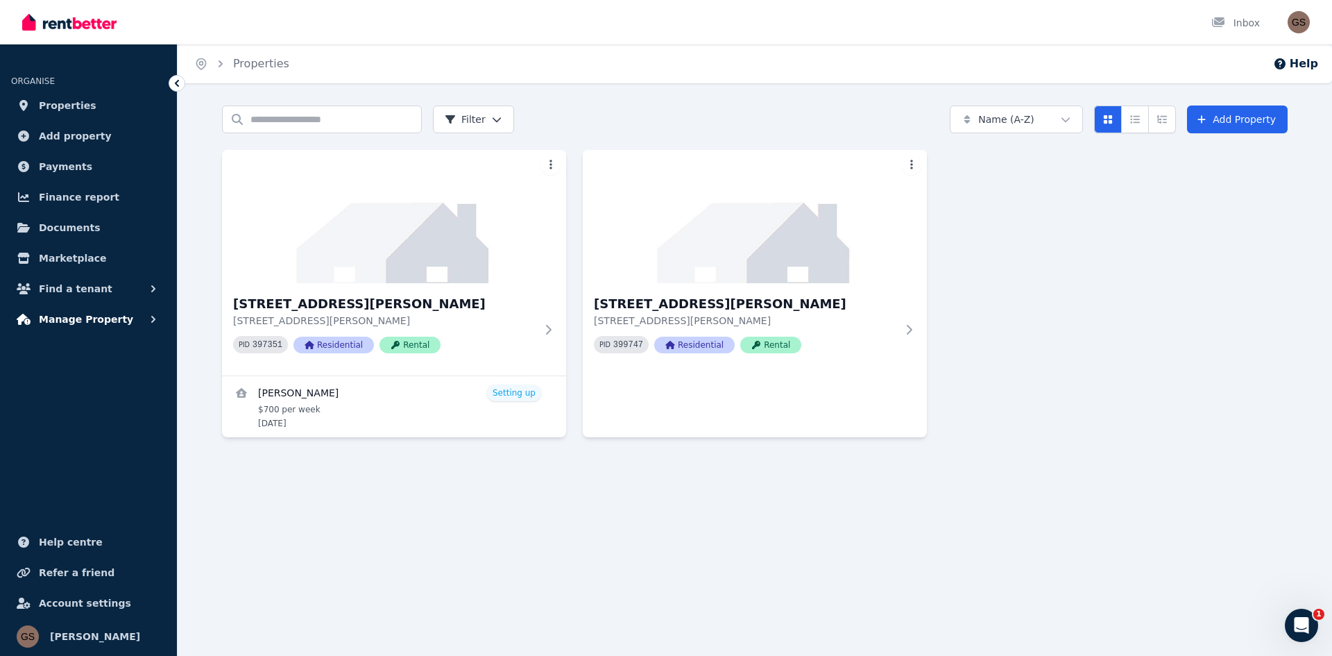
click at [76, 325] on span "Manage Property" at bounding box center [86, 319] width 94 height 17
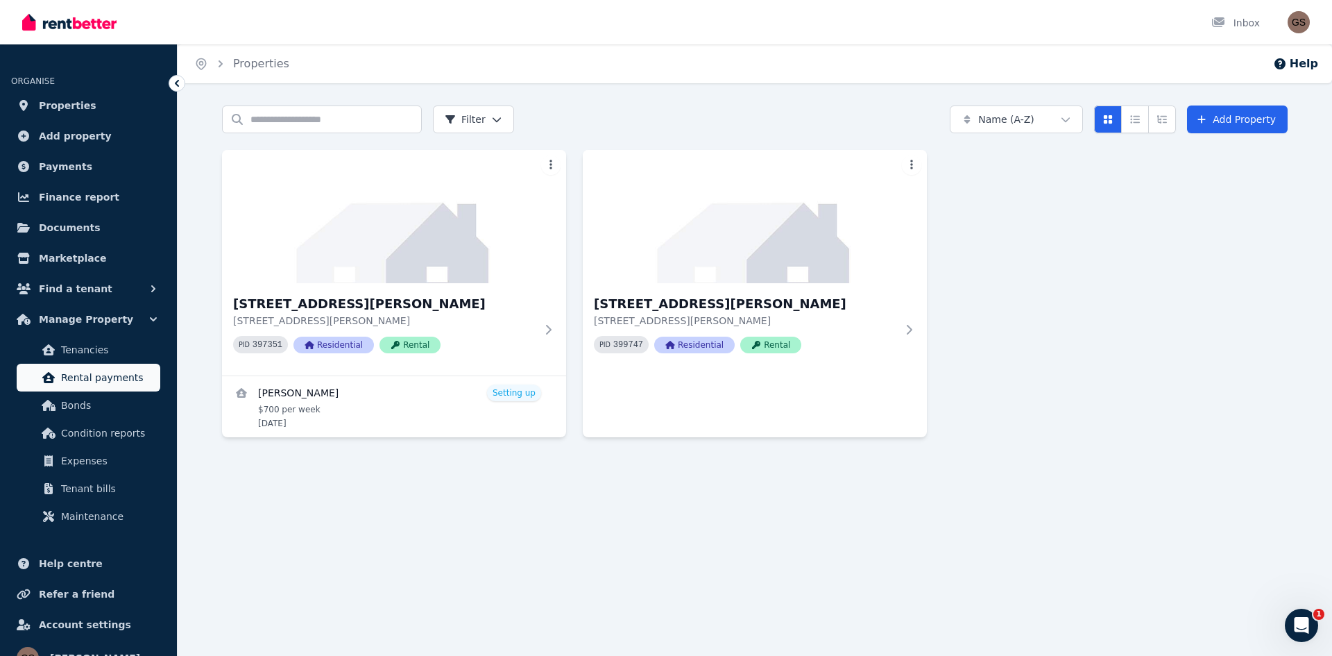
click at [83, 378] on span "Rental payments" at bounding box center [108, 377] width 94 height 17
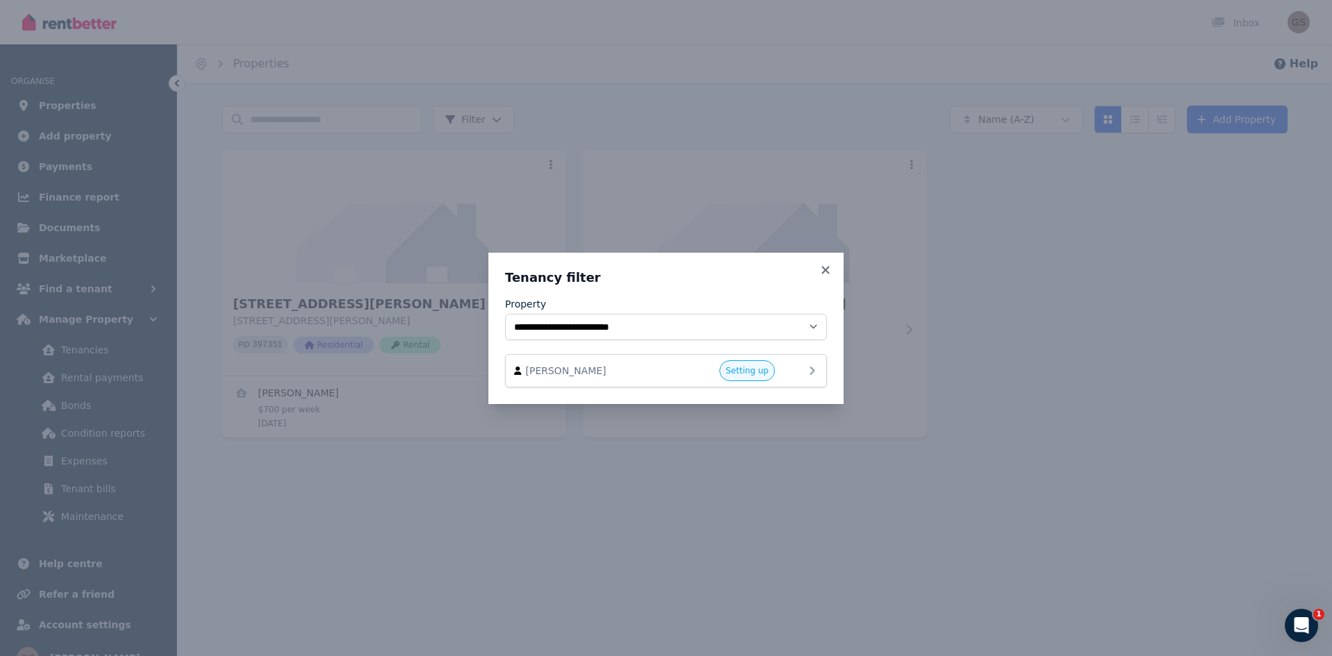
click at [810, 368] on icon at bounding box center [812, 370] width 17 height 17
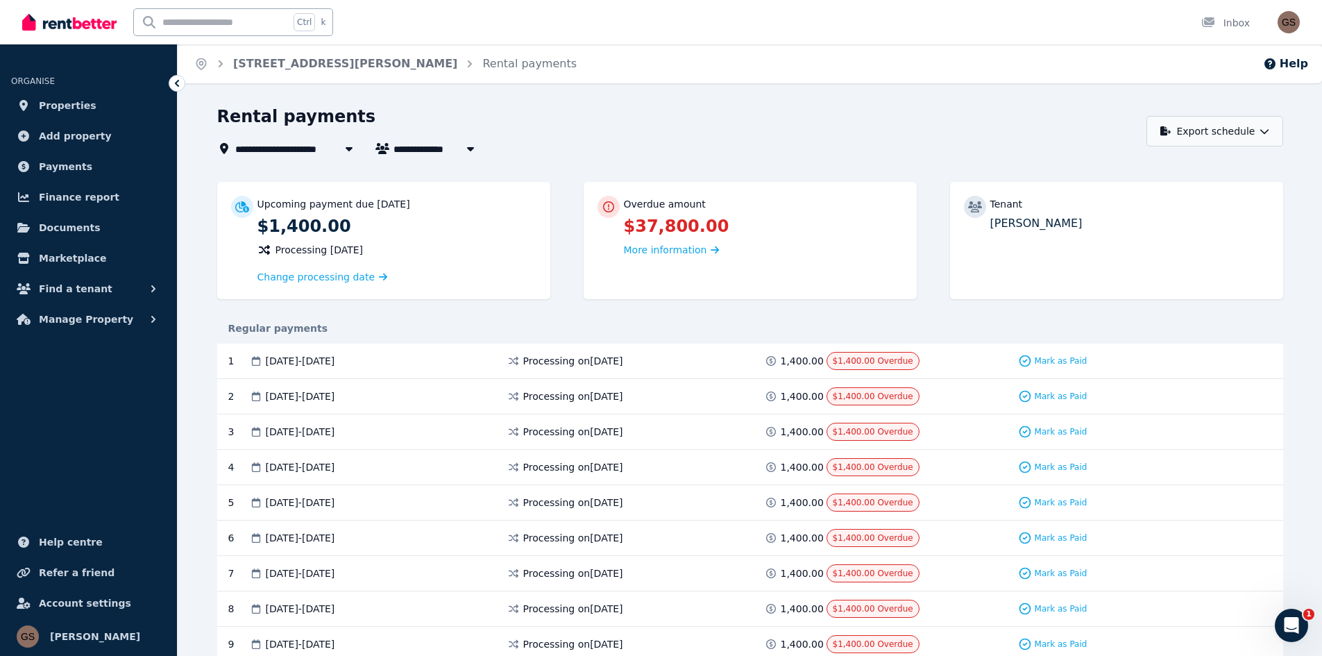
click at [1185, 135] on button "Export schedule" at bounding box center [1214, 131] width 137 height 31
click at [1018, 363] on div "Mark as Paid" at bounding box center [1052, 361] width 244 height 18
